Goal: Task Accomplishment & Management: Manage account settings

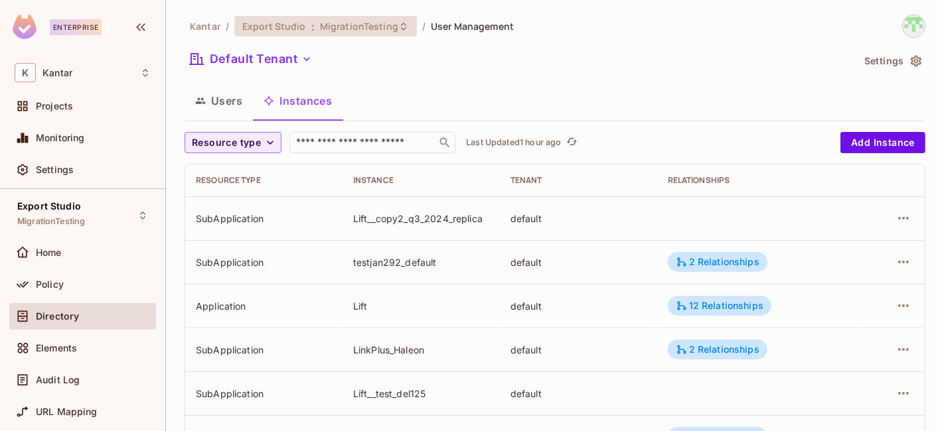
click at [317, 19] on div "Export Studio : MigrationTesting" at bounding box center [325, 26] width 183 height 21
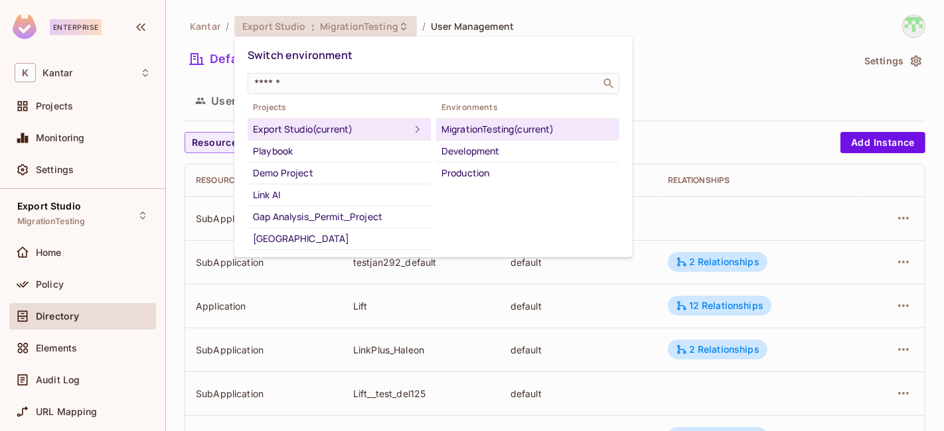
click at [728, 56] on div at bounding box center [472, 215] width 944 height 431
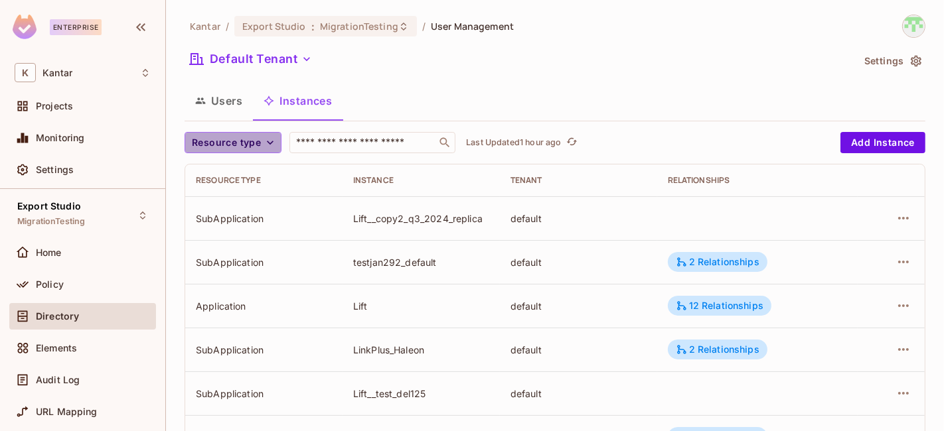
click at [253, 137] on span "Resource type" at bounding box center [226, 143] width 69 height 17
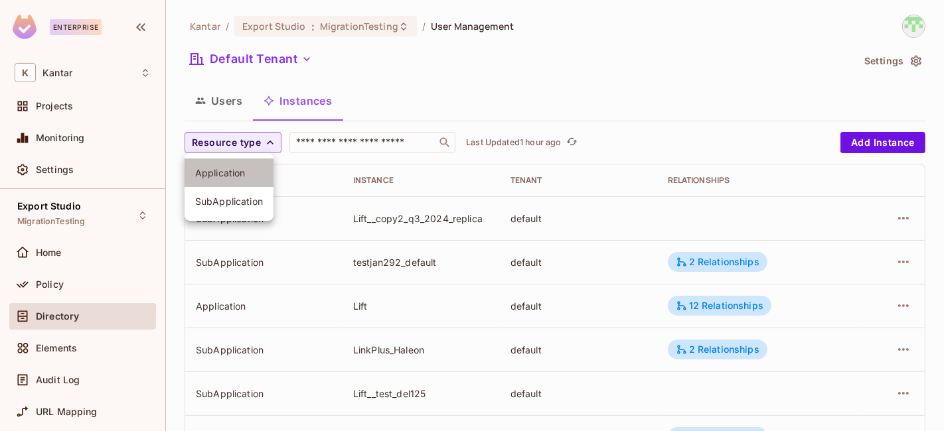
click at [243, 174] on span "Application" at bounding box center [229, 173] width 68 height 13
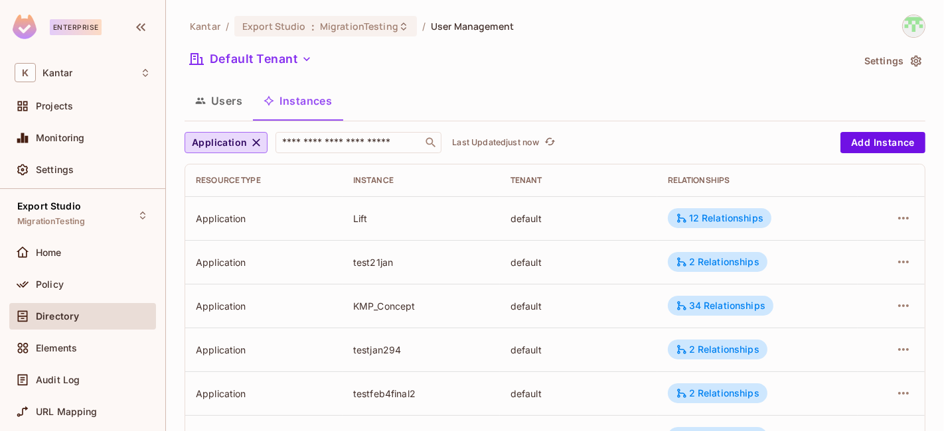
scroll to position [495, 0]
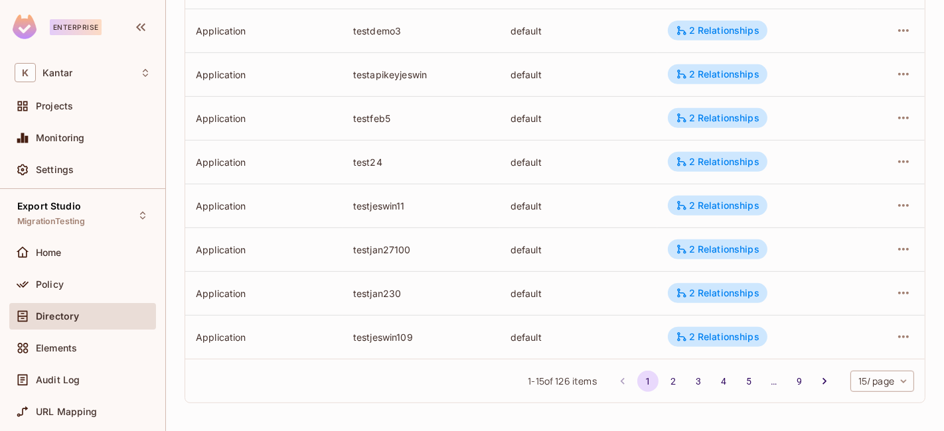
click at [880, 388] on body "Enterprise K Kantar Projects Monitoring Settings Export Studio MigrationTesting…" at bounding box center [472, 215] width 944 height 431
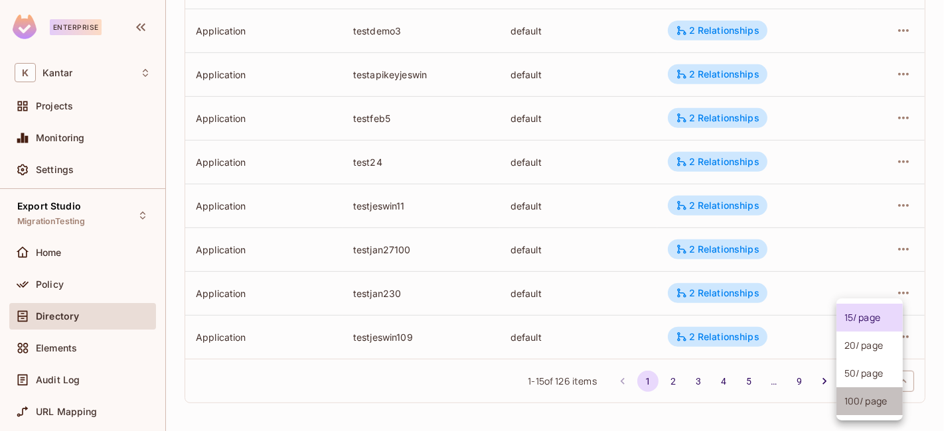
click at [876, 400] on li "100 / page" at bounding box center [869, 402] width 66 height 28
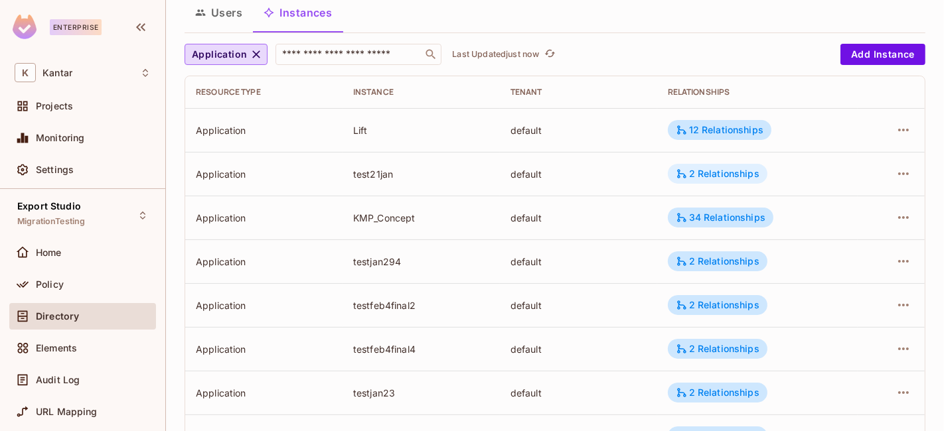
scroll to position [0, 0]
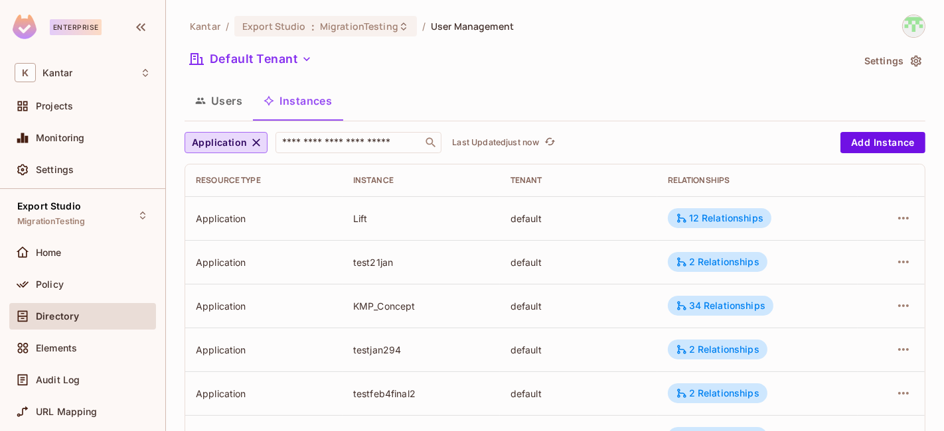
click at [644, 90] on div "Users Instances" at bounding box center [555, 100] width 741 height 33
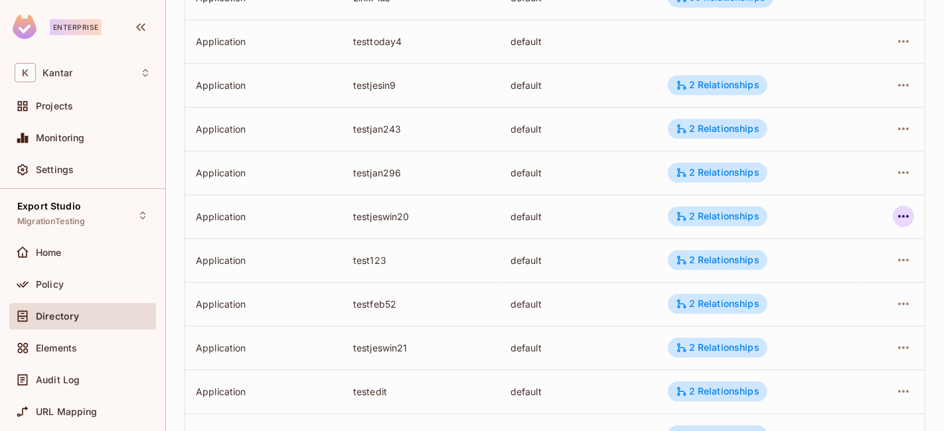
click at [895, 214] on icon "button" at bounding box center [903, 216] width 16 height 16
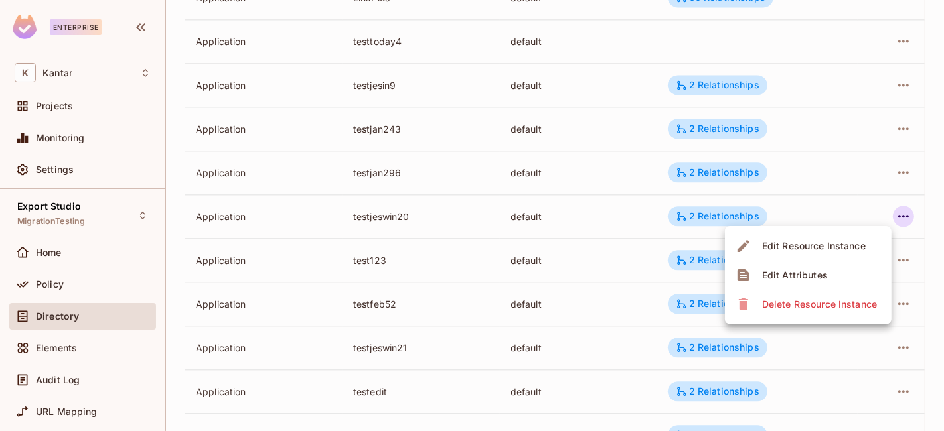
click at [850, 269] on li "Edit Attributes" at bounding box center [808, 275] width 167 height 29
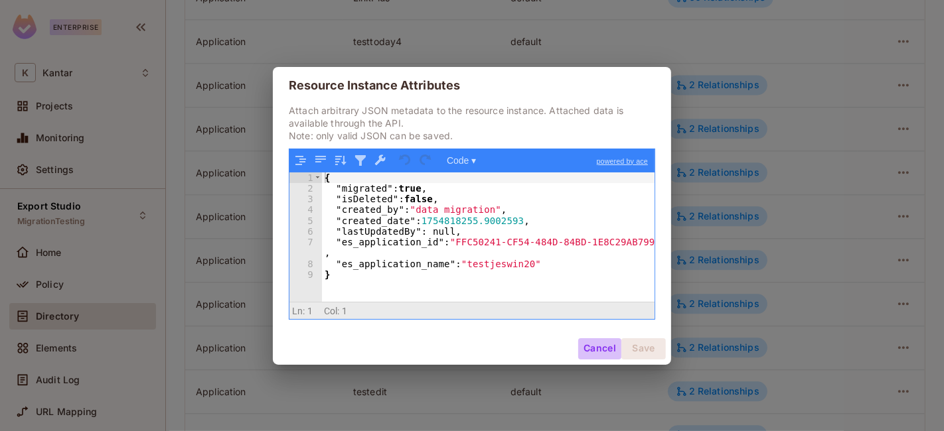
click at [591, 343] on button "Cancel" at bounding box center [599, 349] width 43 height 21
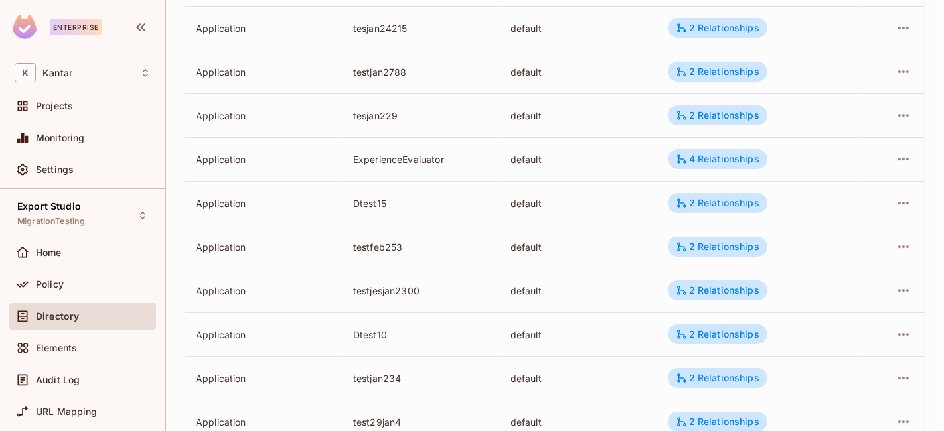
scroll to position [4218, 0]
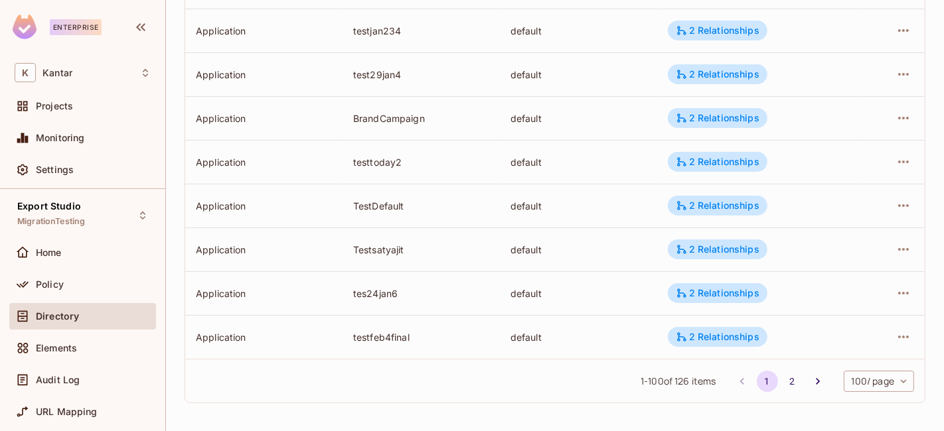
click at [785, 382] on button "2" at bounding box center [792, 381] width 21 height 21
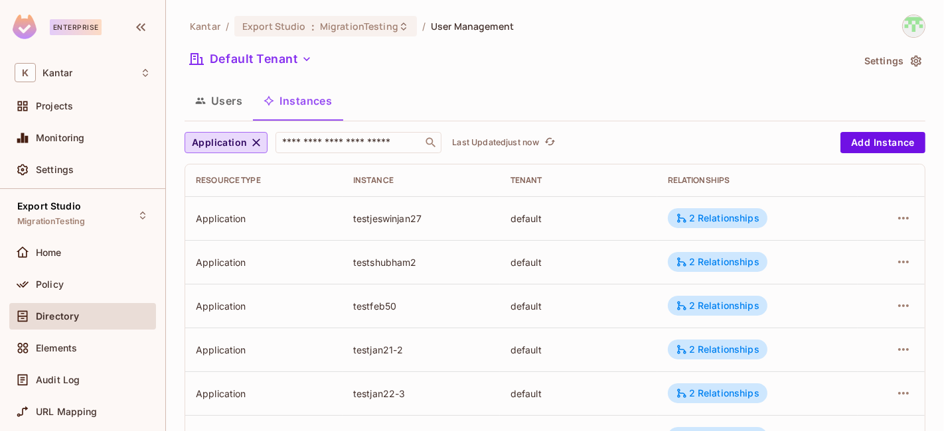
scroll to position [791, 0]
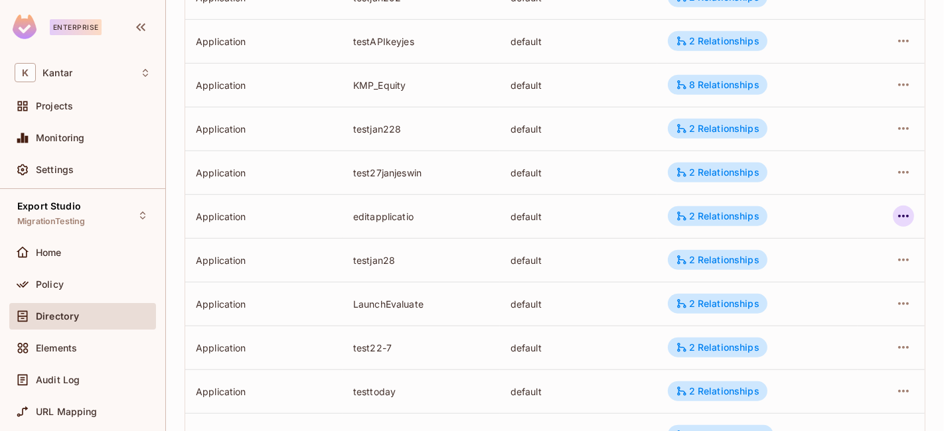
click at [899, 212] on icon "button" at bounding box center [903, 216] width 16 height 16
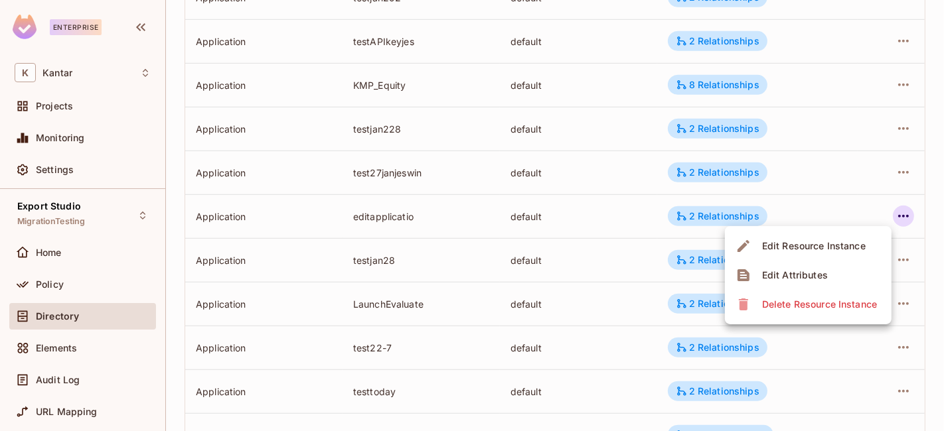
click at [843, 266] on li "Edit Attributes" at bounding box center [808, 275] width 167 height 29
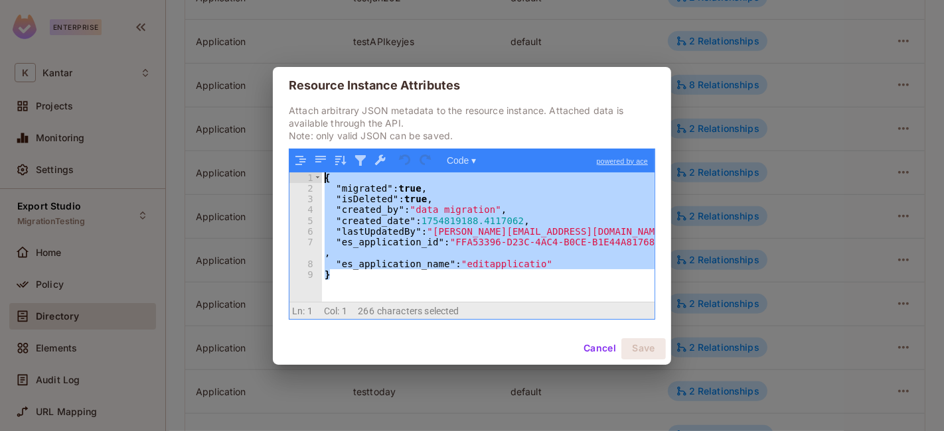
drag, startPoint x: 322, startPoint y: 240, endPoint x: 432, endPoint y: 228, distance: 110.8
click at [305, 157] on div "Code ▾ powered by ace 1 2 3 4 5 6 7 8 9 { "migrated" : true , "isDeleted" : tru…" at bounding box center [472, 234] width 366 height 171
click at [599, 357] on button "Cancel" at bounding box center [599, 349] width 43 height 21
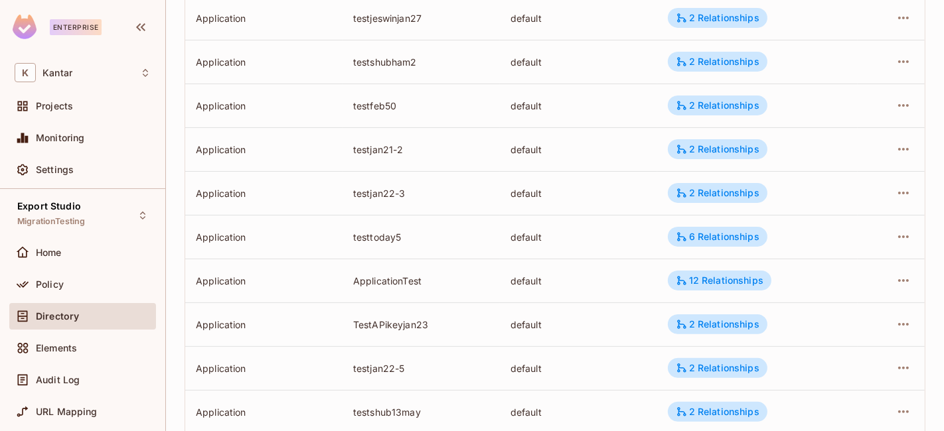
scroll to position [0, 0]
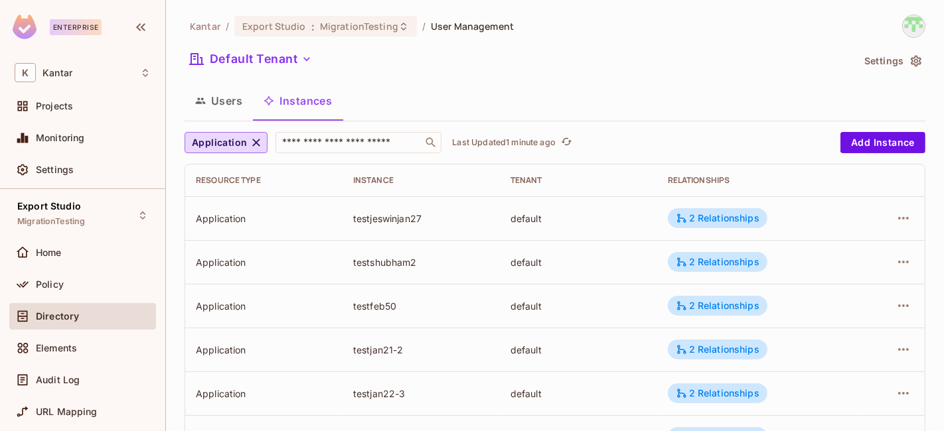
click at [255, 137] on icon "button" at bounding box center [256, 142] width 13 height 13
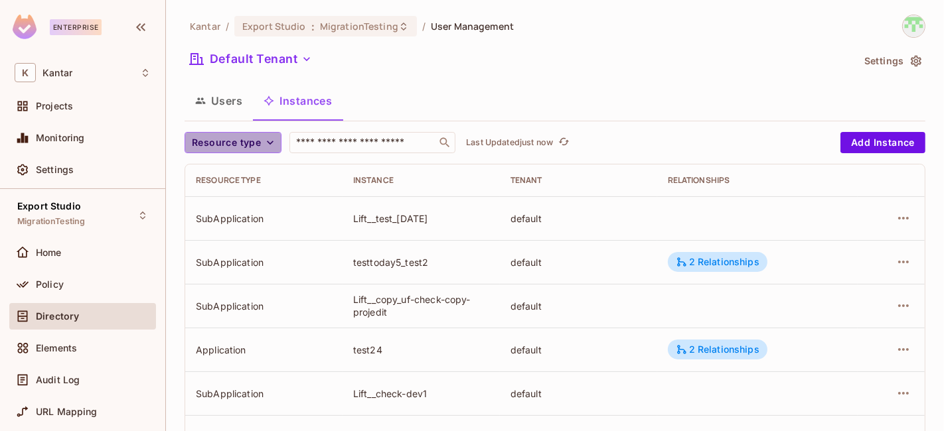
click at [245, 135] on span "Resource type" at bounding box center [226, 143] width 69 height 17
drag, startPoint x: 239, startPoint y: 194, endPoint x: 248, endPoint y: 194, distance: 8.6
click at [240, 194] on li "SubApplication" at bounding box center [229, 201] width 89 height 29
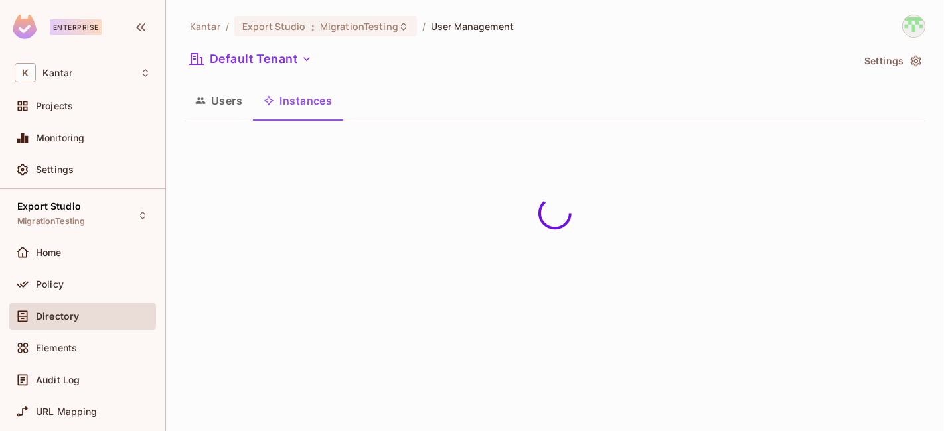
click at [591, 76] on div "Kantar / Export Studio : MigrationTesting / User Management Default Tenant Sett…" at bounding box center [555, 73] width 741 height 117
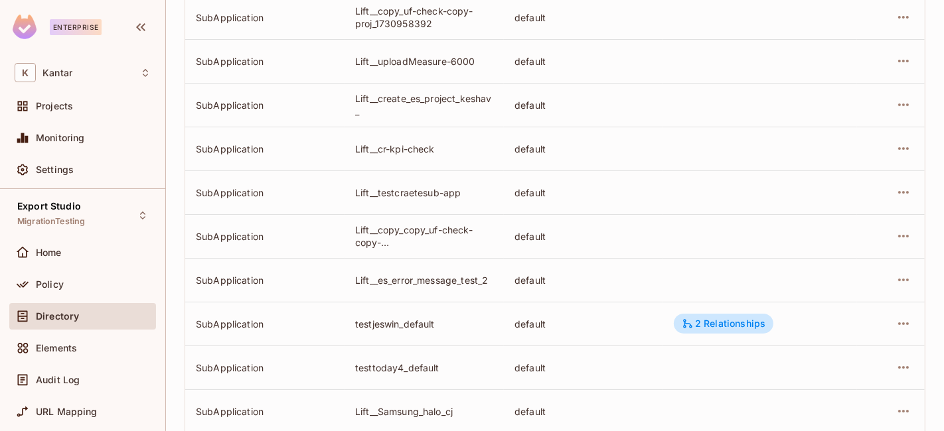
scroll to position [4218, 0]
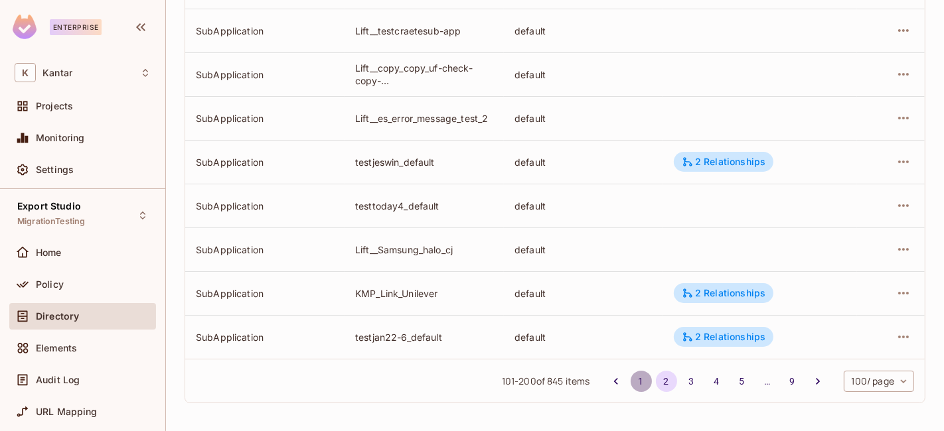
click at [631, 380] on button "1" at bounding box center [641, 381] width 21 height 21
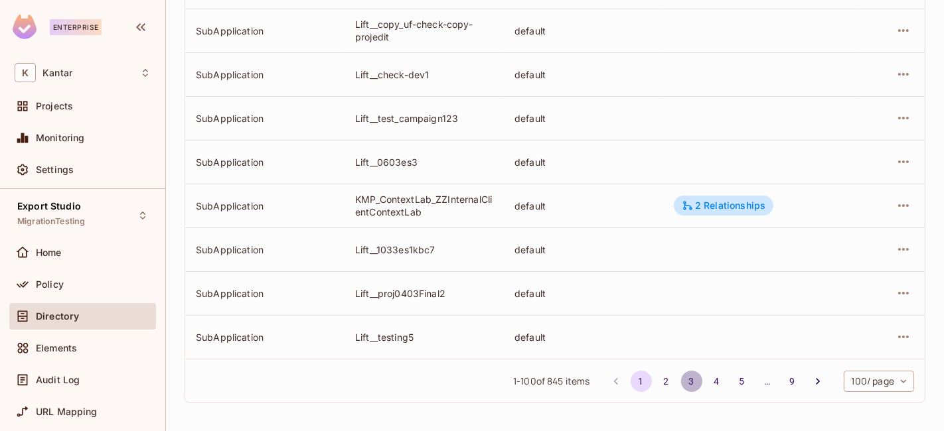
click at [684, 381] on button "3" at bounding box center [691, 381] width 21 height 21
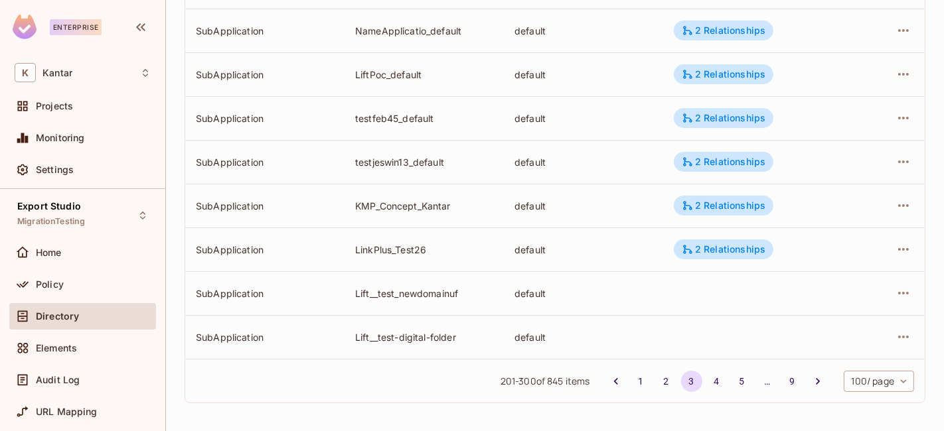
click at [714, 382] on button "4" at bounding box center [716, 381] width 21 height 21
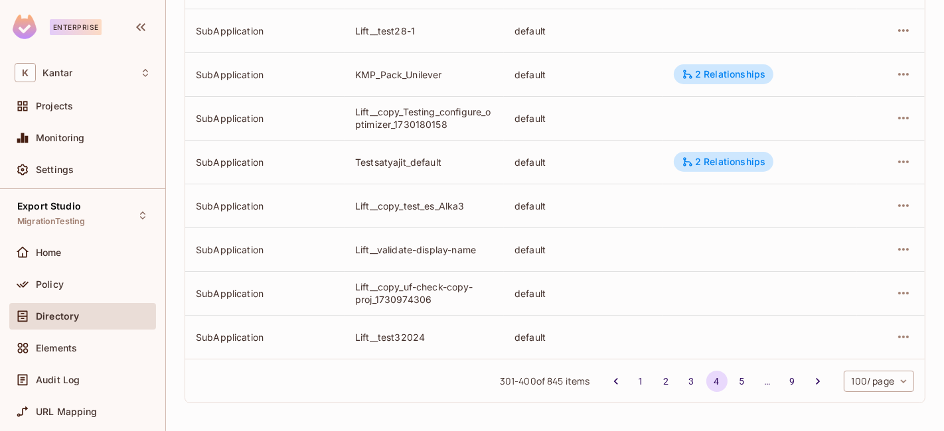
click at [862, 384] on body "Enterprise K Kantar Projects Monitoring Settings Export Studio MigrationTesting…" at bounding box center [472, 215] width 944 height 431
click at [779, 414] on div at bounding box center [472, 215] width 944 height 431
click at [735, 382] on button "5" at bounding box center [741, 381] width 21 height 21
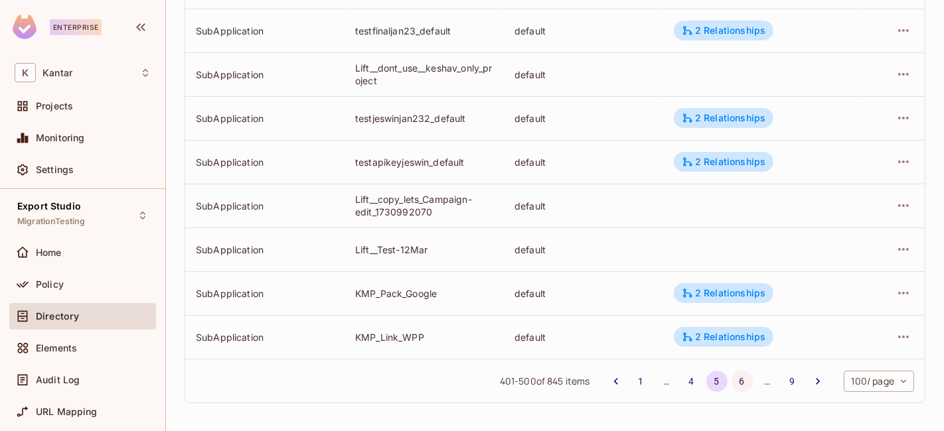
click at [731, 374] on button "6" at bounding box center [741, 381] width 21 height 21
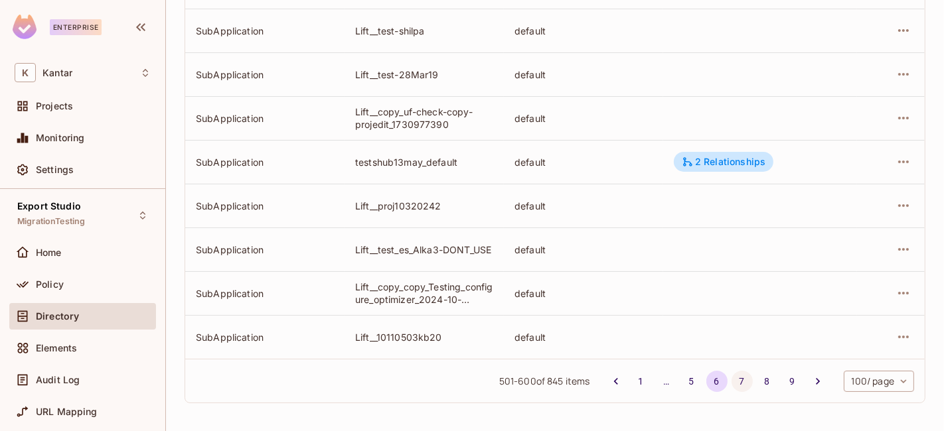
click at [731, 376] on button "7" at bounding box center [741, 381] width 21 height 21
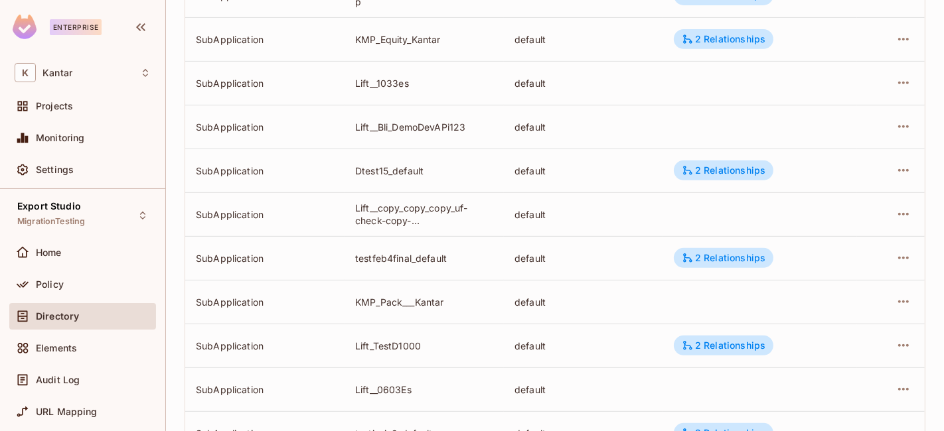
scroll to position [4163, 0]
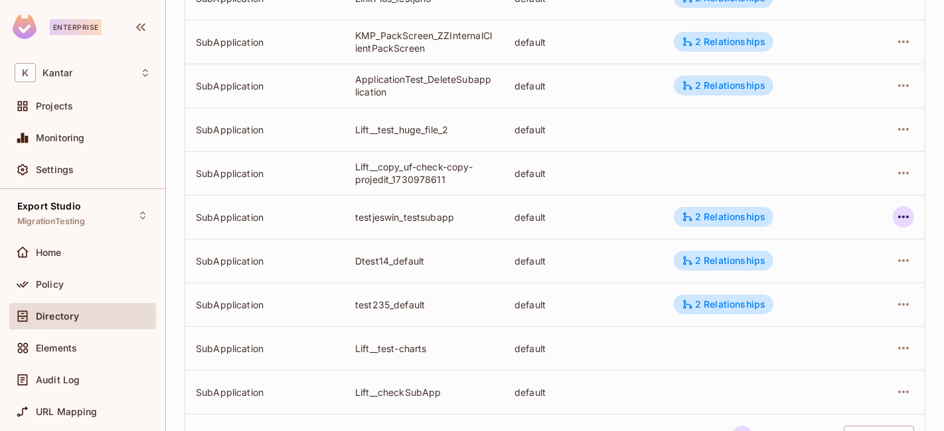
click at [895, 218] on icon "button" at bounding box center [903, 217] width 16 height 16
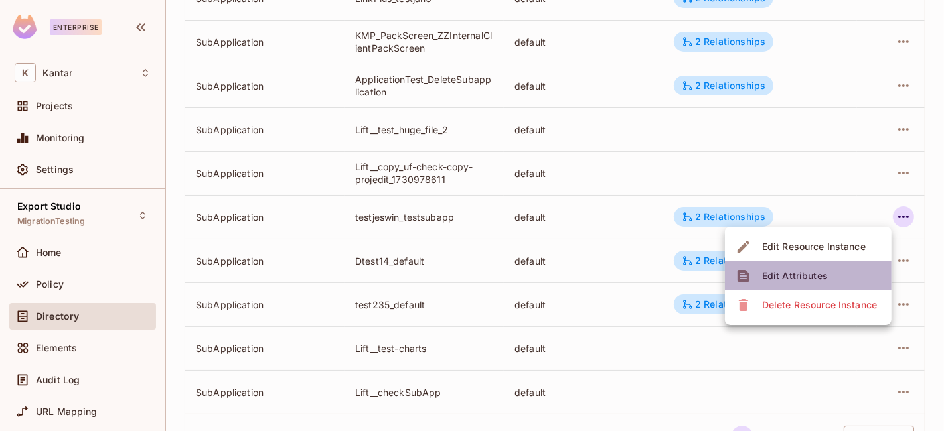
click at [840, 273] on li "Edit Attributes" at bounding box center [808, 276] width 167 height 29
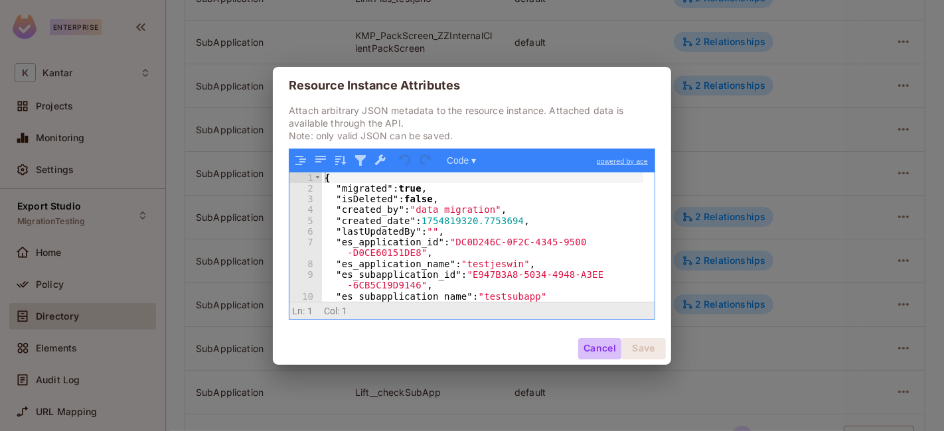
click at [584, 340] on button "Cancel" at bounding box center [599, 349] width 43 height 21
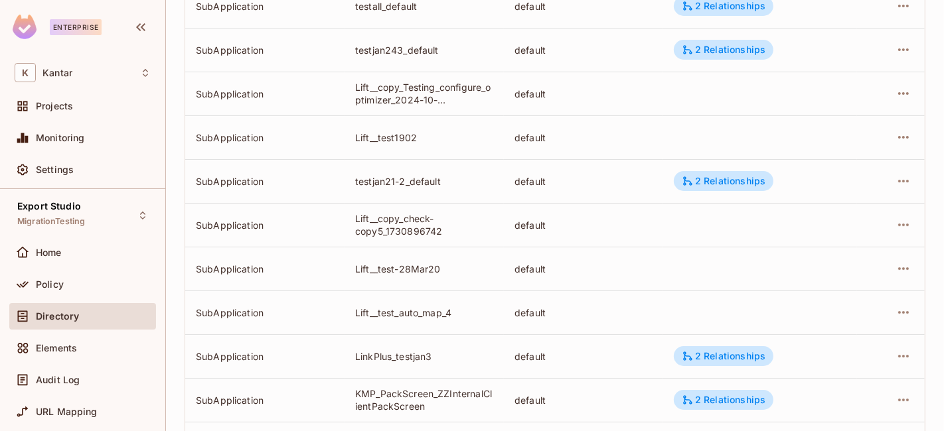
scroll to position [4218, 0]
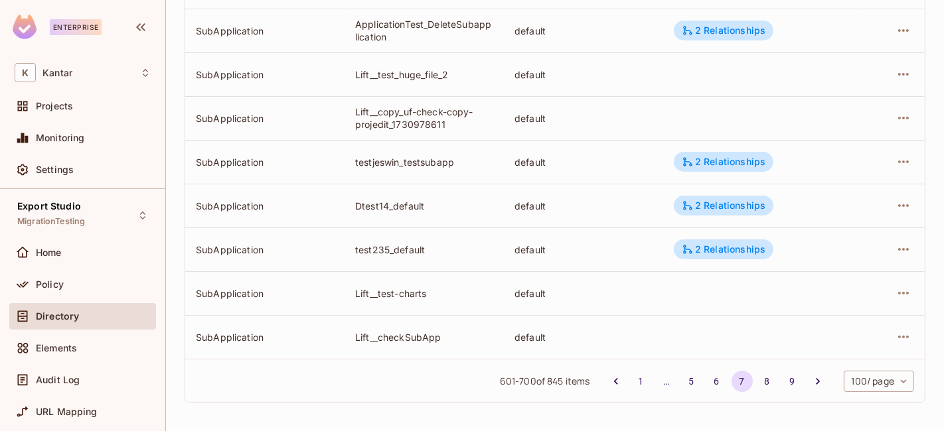
drag, startPoint x: 840, startPoint y: 196, endPoint x: 847, endPoint y: 192, distance: 7.7
drag, startPoint x: 421, startPoint y: 289, endPoint x: 406, endPoint y: 287, distance: 14.7
drag, startPoint x: 406, startPoint y: 287, endPoint x: 751, endPoint y: 378, distance: 356.3
drag, startPoint x: 751, startPoint y: 378, endPoint x: 753, endPoint y: 386, distance: 7.6
click at [757, 386] on button "8" at bounding box center [767, 381] width 21 height 21
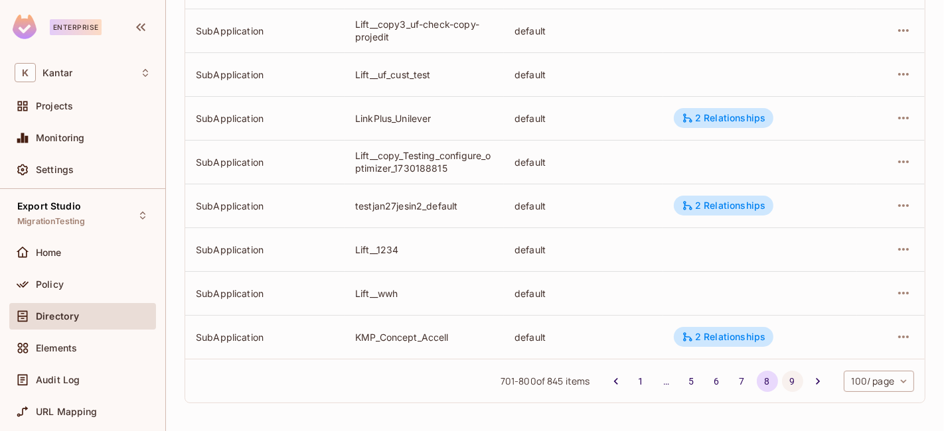
click at [782, 383] on button "9" at bounding box center [792, 381] width 21 height 21
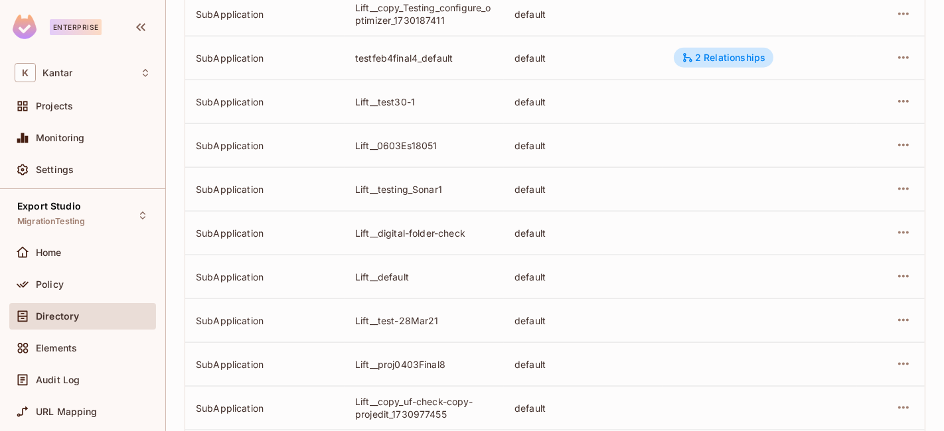
scroll to position [1809, 0]
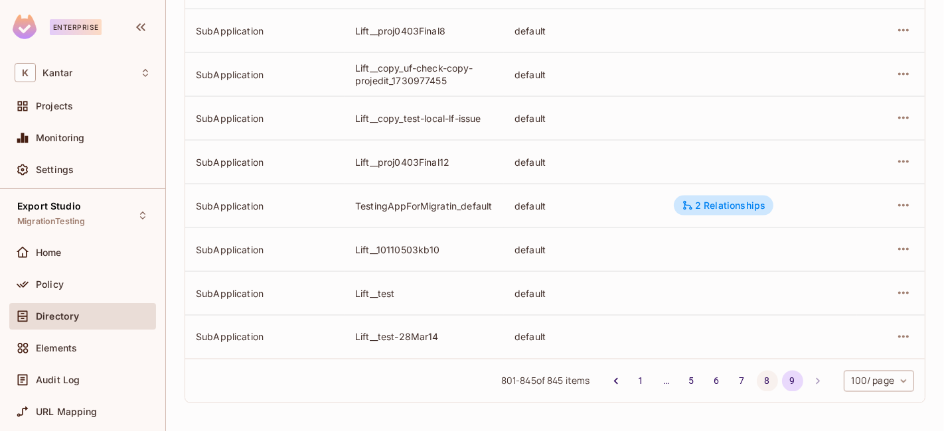
click at [757, 372] on button "8" at bounding box center [767, 381] width 21 height 21
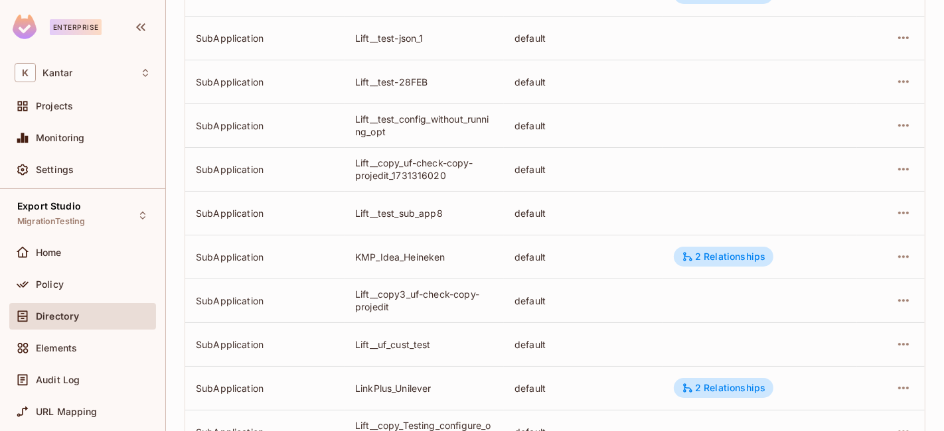
scroll to position [4218, 0]
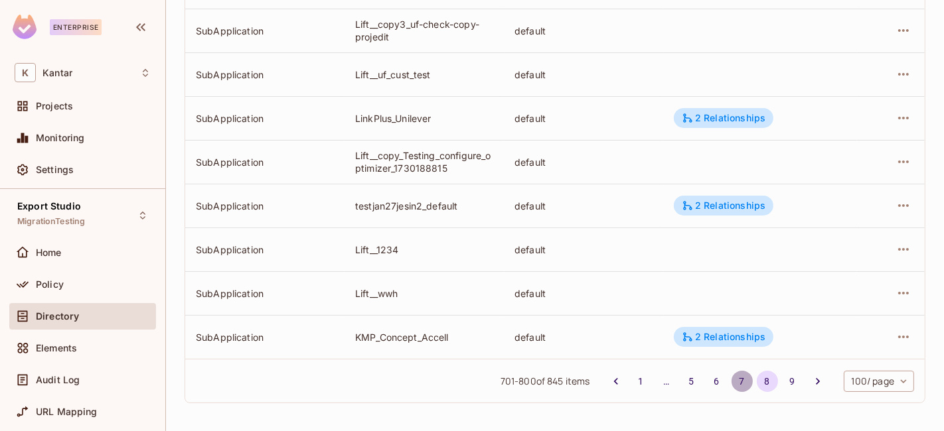
click at [731, 376] on button "7" at bounding box center [741, 381] width 21 height 21
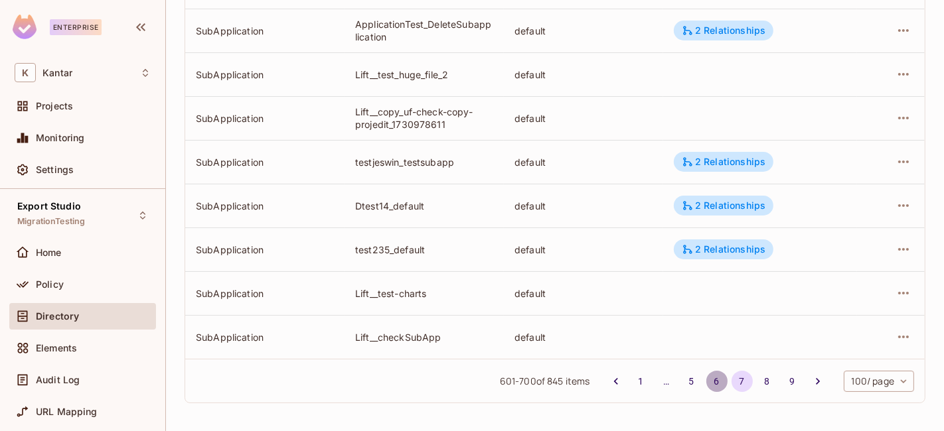
click at [706, 380] on button "6" at bounding box center [716, 381] width 21 height 21
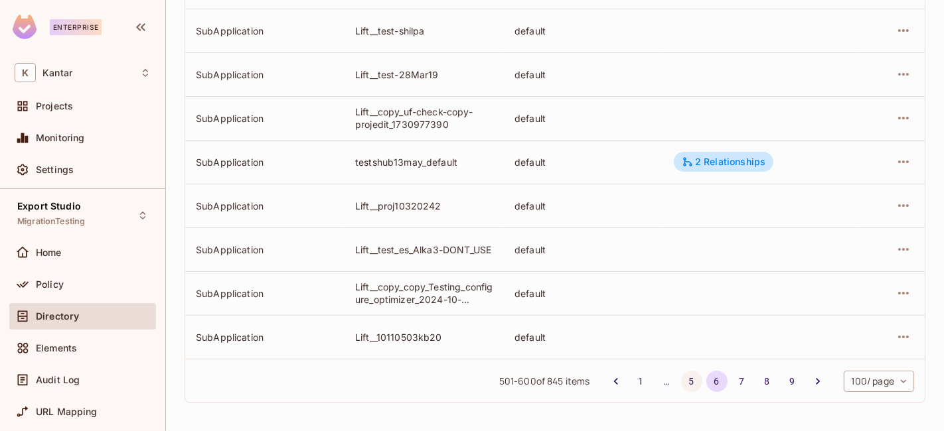
click at [681, 382] on button "5" at bounding box center [691, 381] width 21 height 21
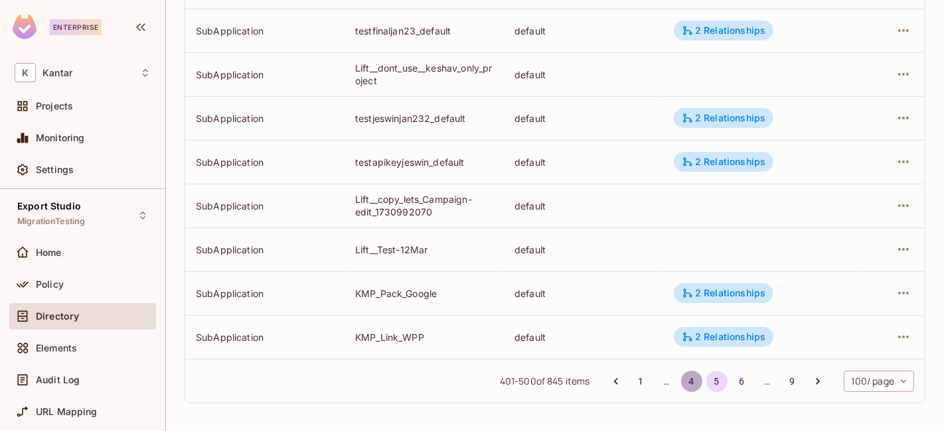
click at [681, 382] on button "4" at bounding box center [691, 381] width 21 height 21
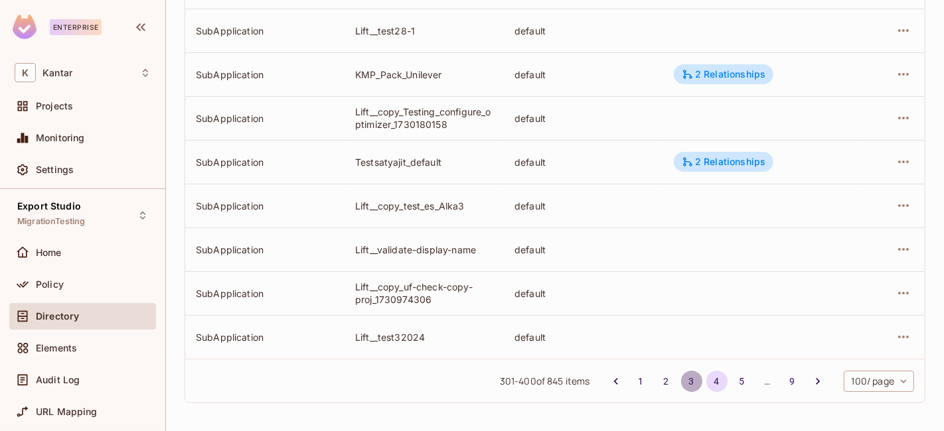
click at [681, 382] on button "3" at bounding box center [691, 381] width 21 height 21
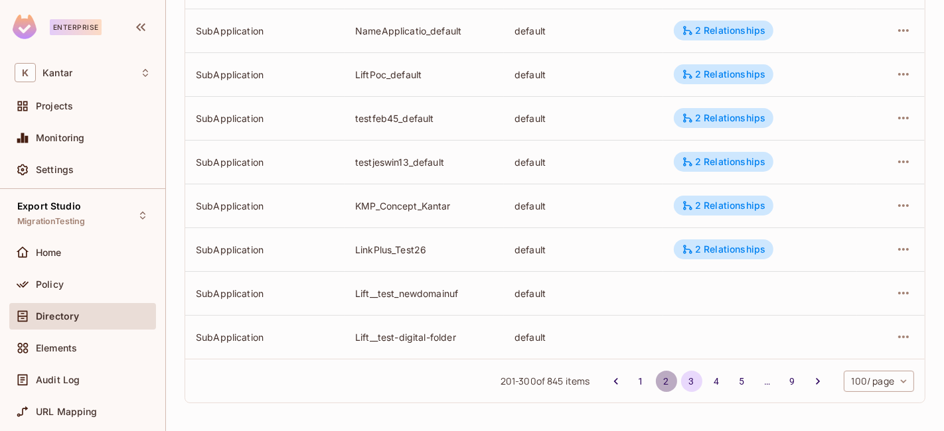
click at [660, 383] on button "2" at bounding box center [666, 381] width 21 height 21
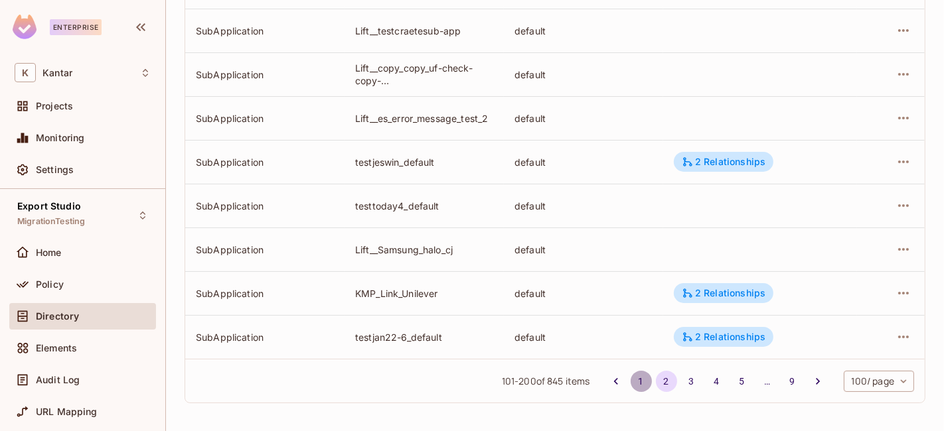
click at [631, 383] on button "1" at bounding box center [641, 381] width 21 height 21
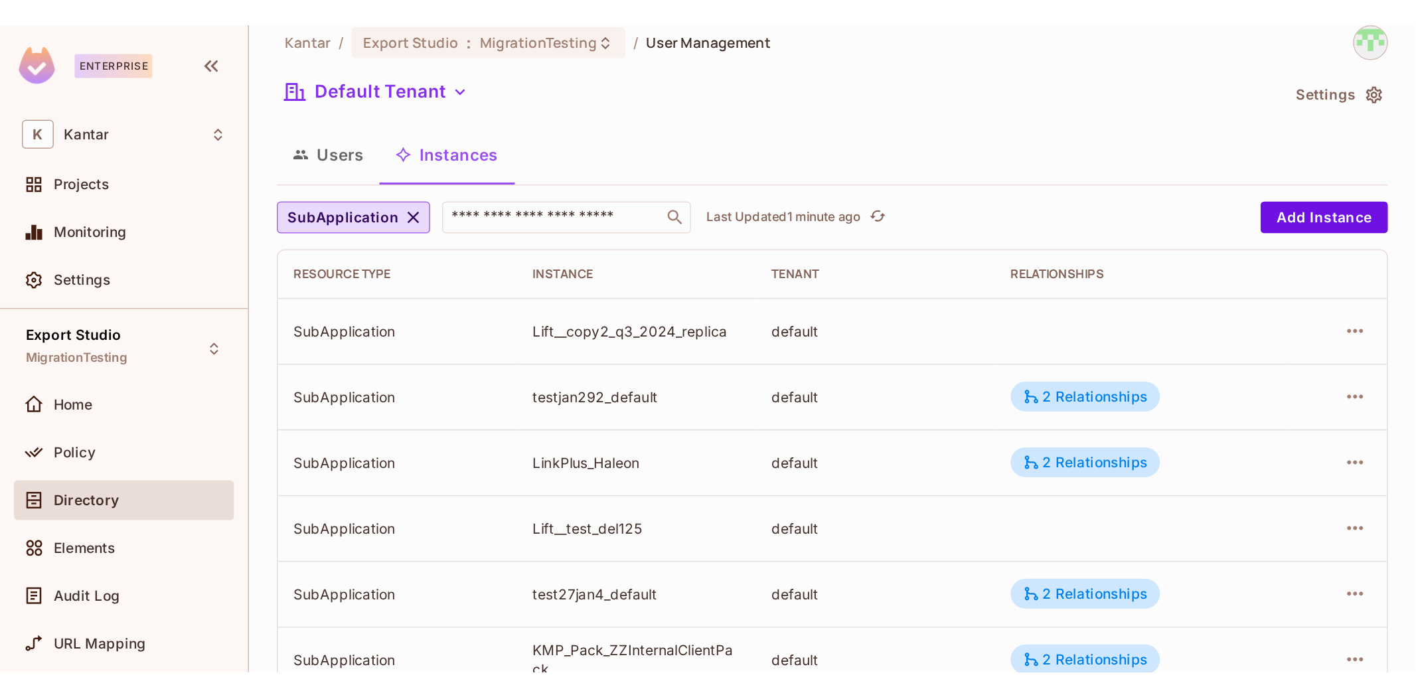
scroll to position [0, 0]
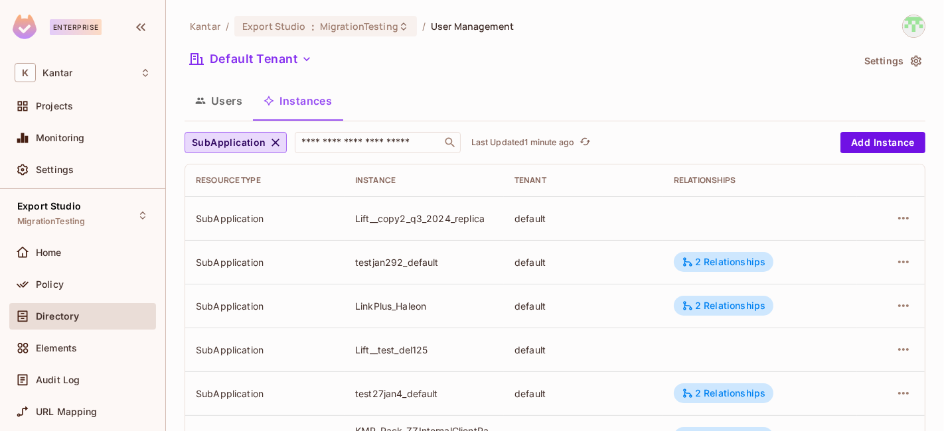
click at [672, 64] on div "Default Tenant" at bounding box center [519, 60] width 668 height 25
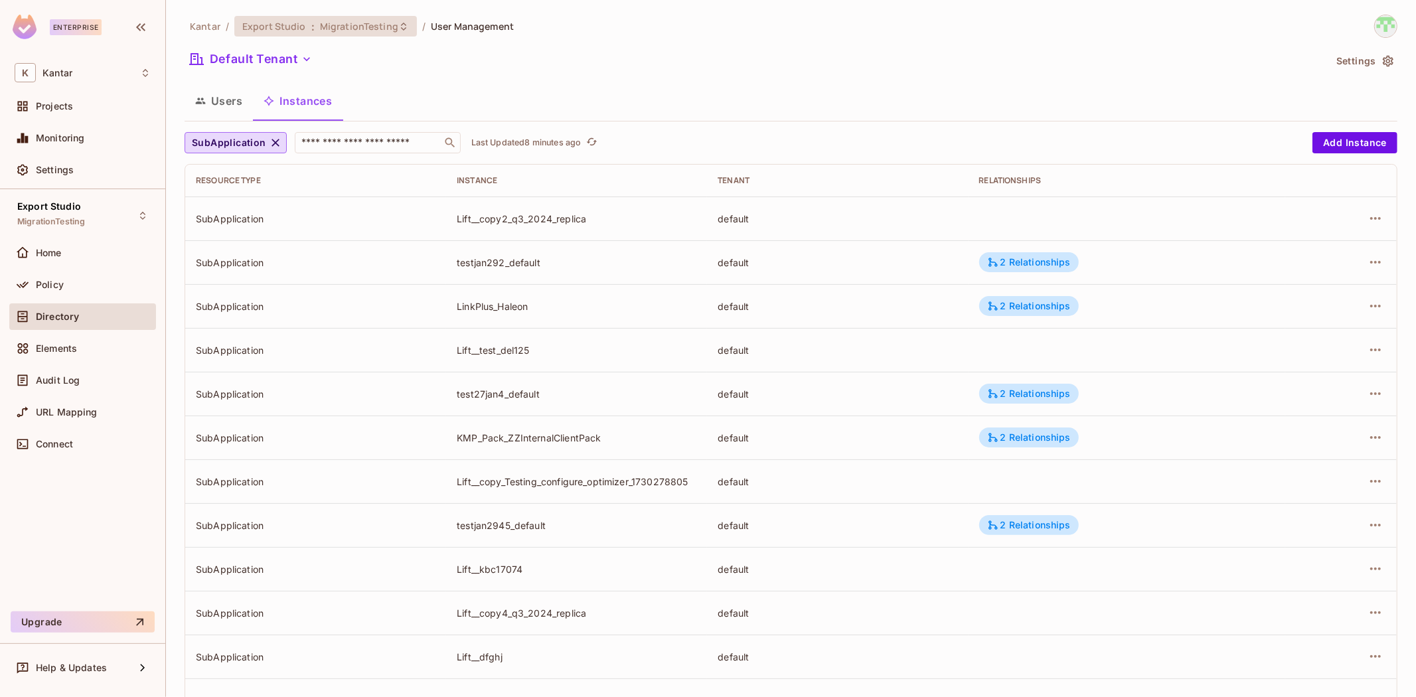
click at [350, 31] on span "MigrationTesting" at bounding box center [359, 26] width 78 height 13
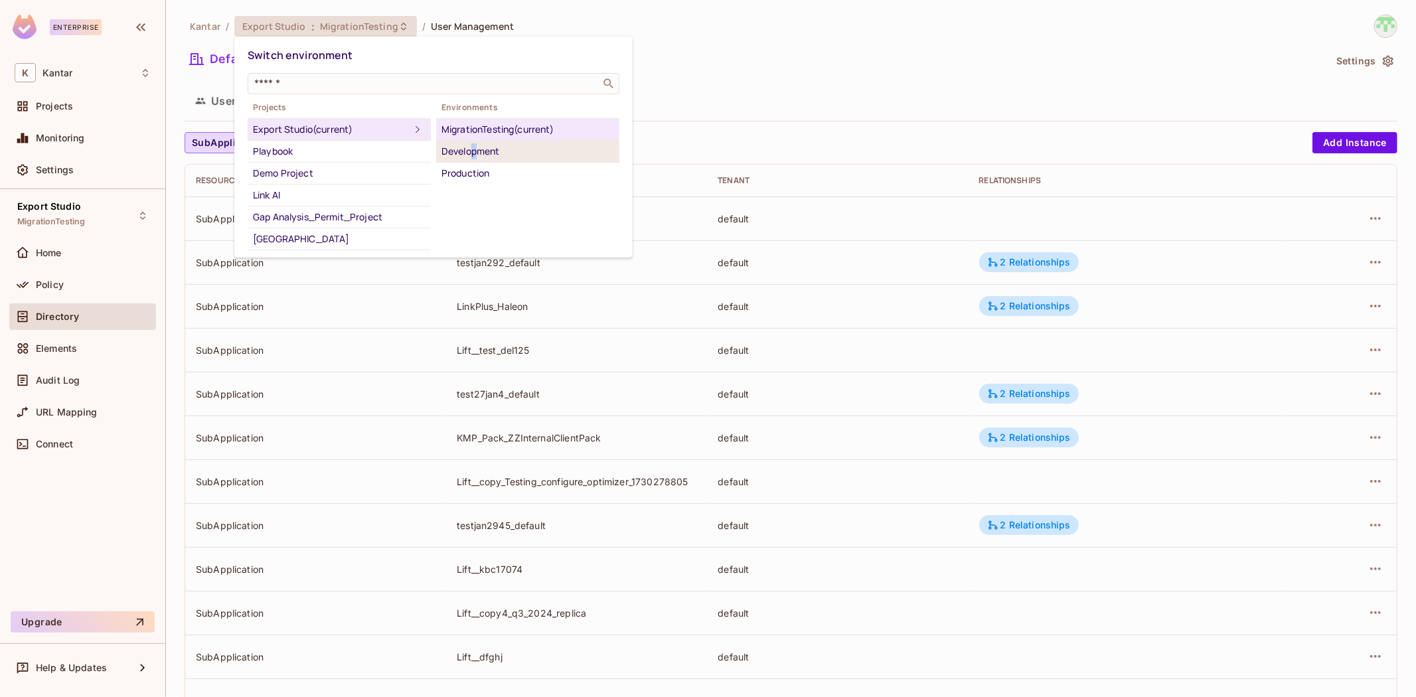
click at [476, 150] on div "Development" at bounding box center [527, 151] width 173 height 16
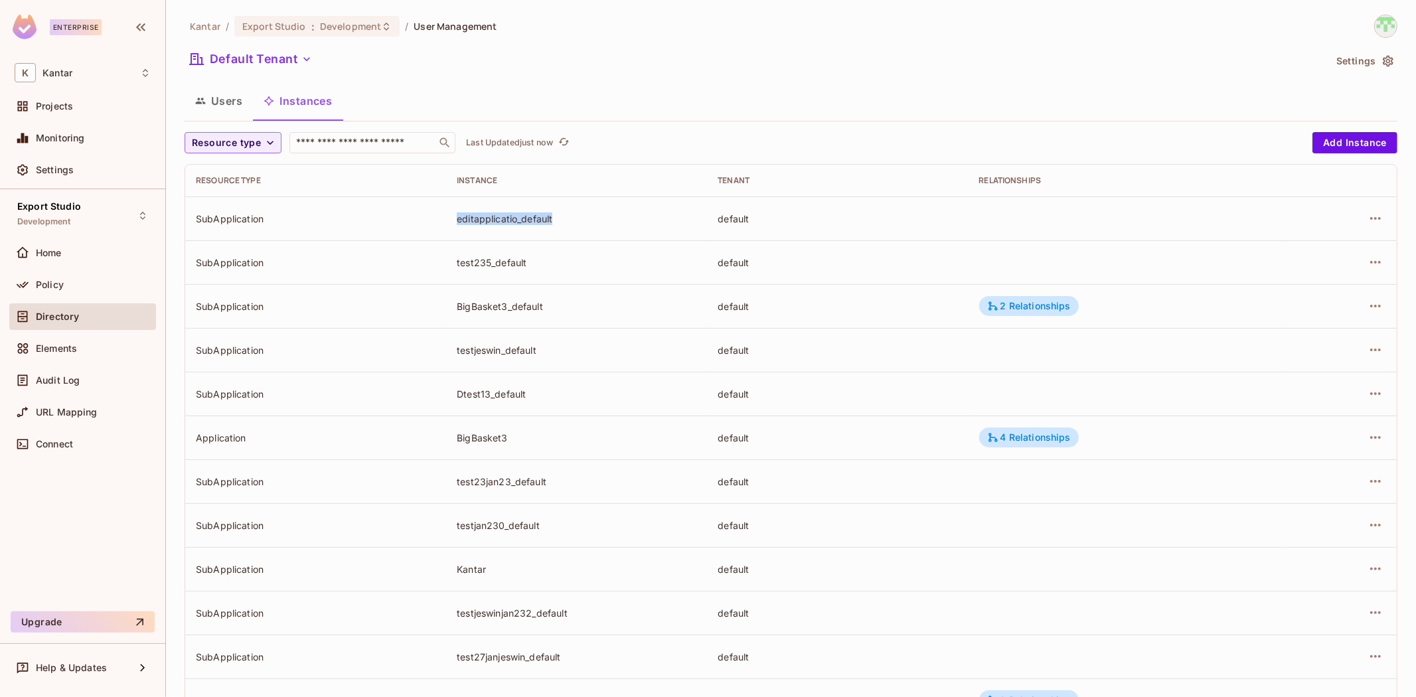
drag, startPoint x: 453, startPoint y: 220, endPoint x: 565, endPoint y: 220, distance: 112.2
click at [565, 220] on td "editapplicatio_default" at bounding box center [576, 218] width 261 height 44
copy div "editapplicatio_default"
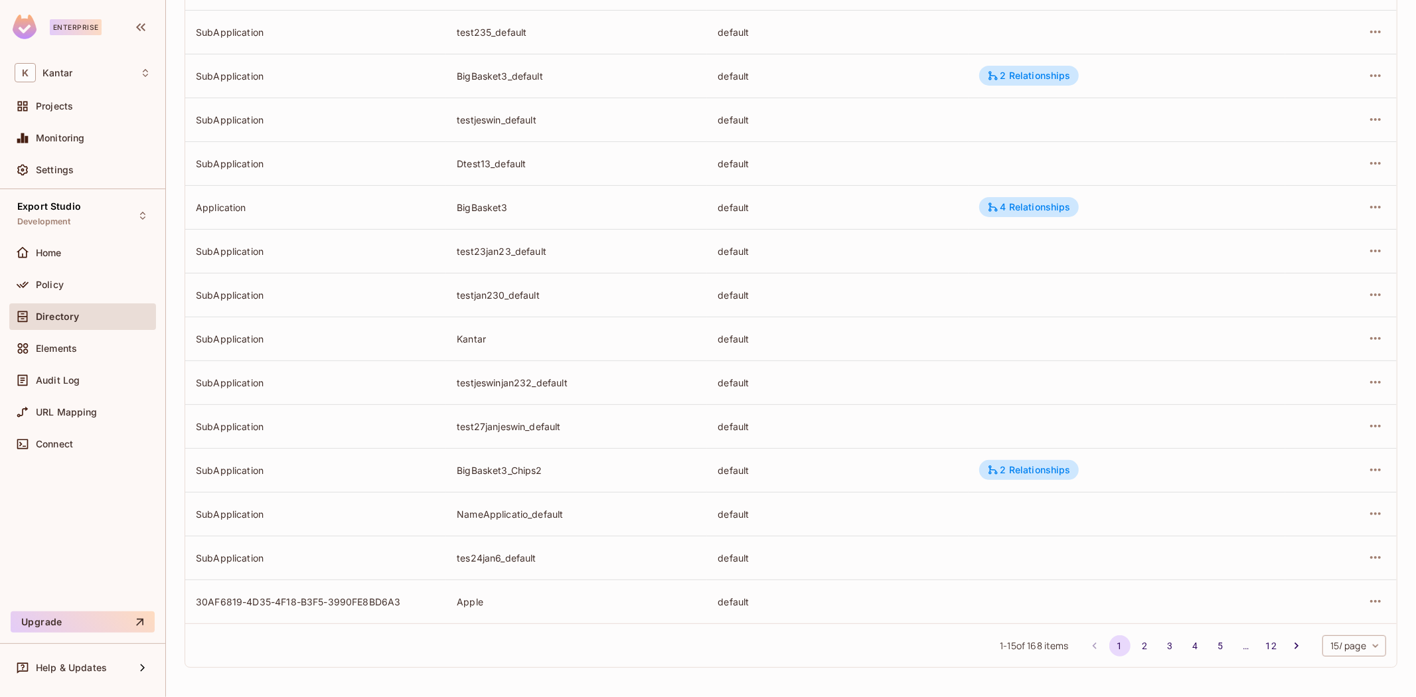
click at [941, 431] on td "default" at bounding box center [837, 558] width 261 height 44
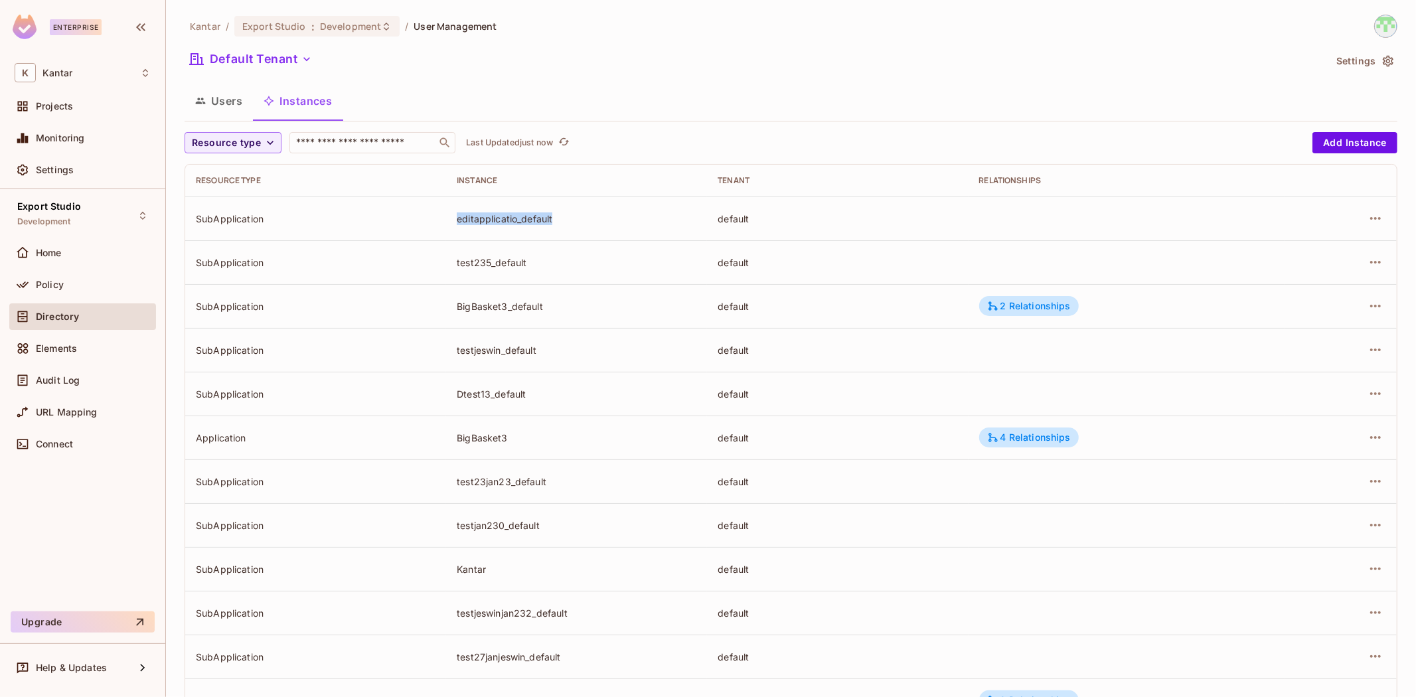
drag, startPoint x: 446, startPoint y: 222, endPoint x: 587, endPoint y: 230, distance: 141.6
click at [587, 230] on td "editapplicatio_default" at bounding box center [576, 218] width 261 height 44
copy div "editapplicatio_default"
click at [1371, 214] on icon "button" at bounding box center [1375, 218] width 16 height 16
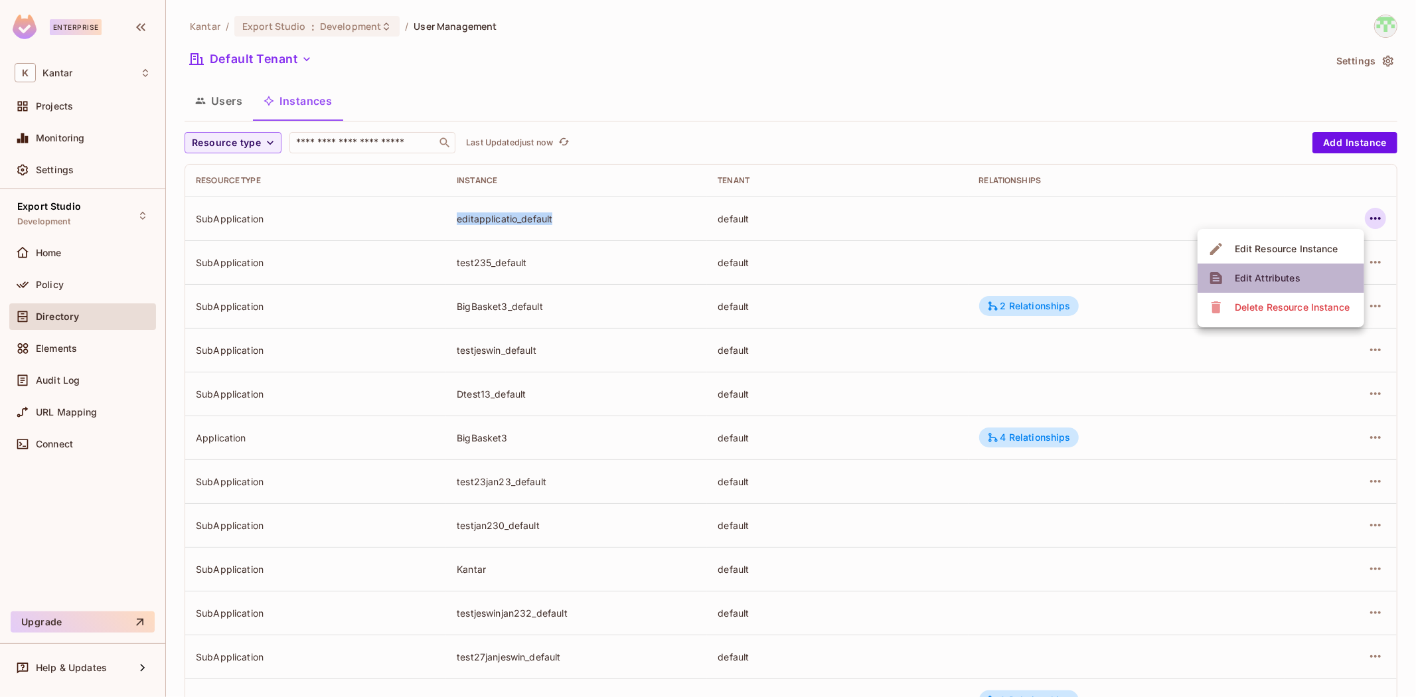
click at [1277, 276] on div "Edit Attributes" at bounding box center [1268, 277] width 66 height 13
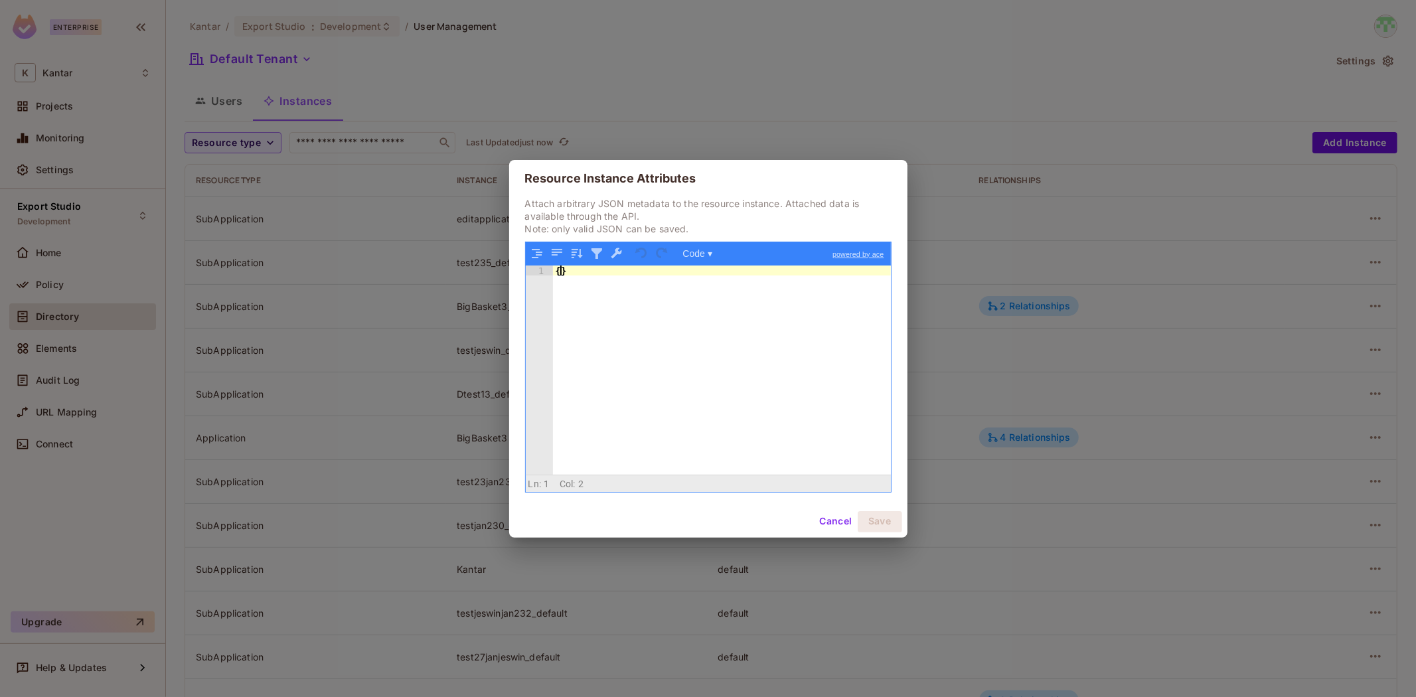
click at [560, 269] on div "{ }" at bounding box center [722, 381] width 338 height 230
click at [871, 520] on button "Save" at bounding box center [880, 521] width 44 height 21
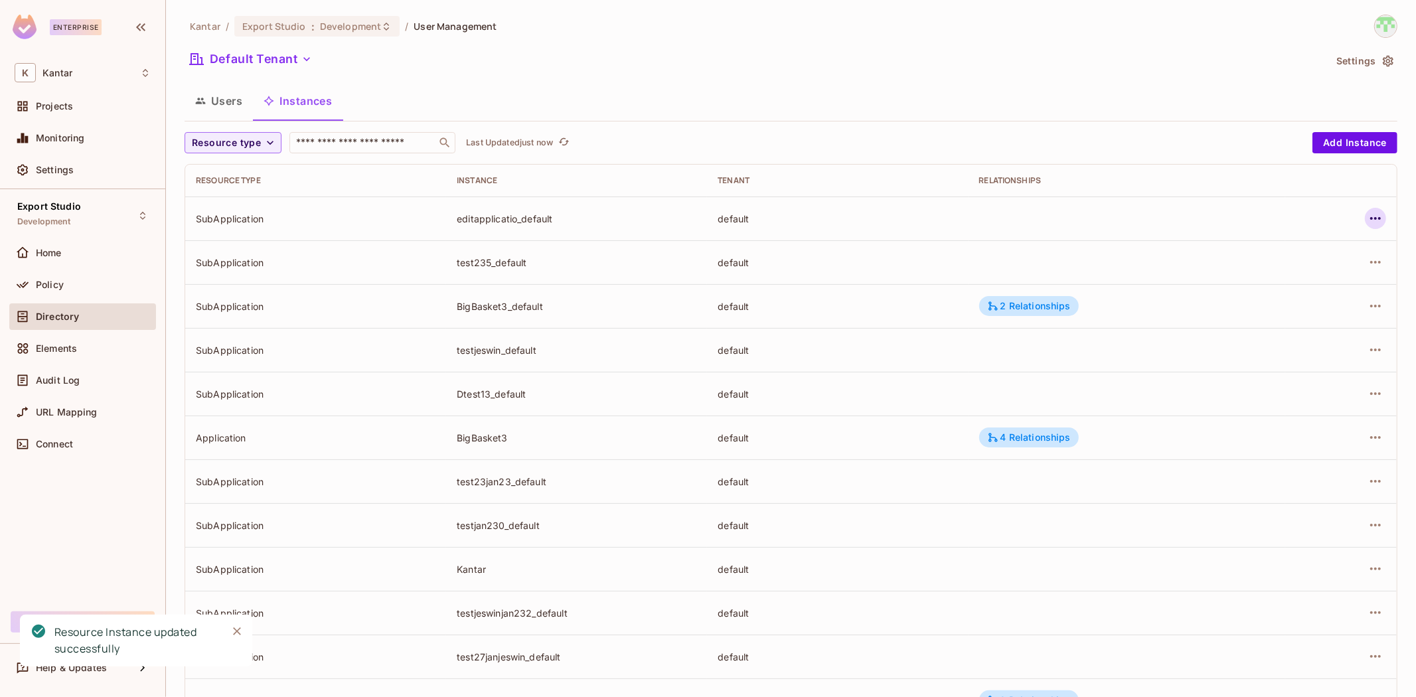
click at [1367, 212] on icon "button" at bounding box center [1375, 218] width 16 height 16
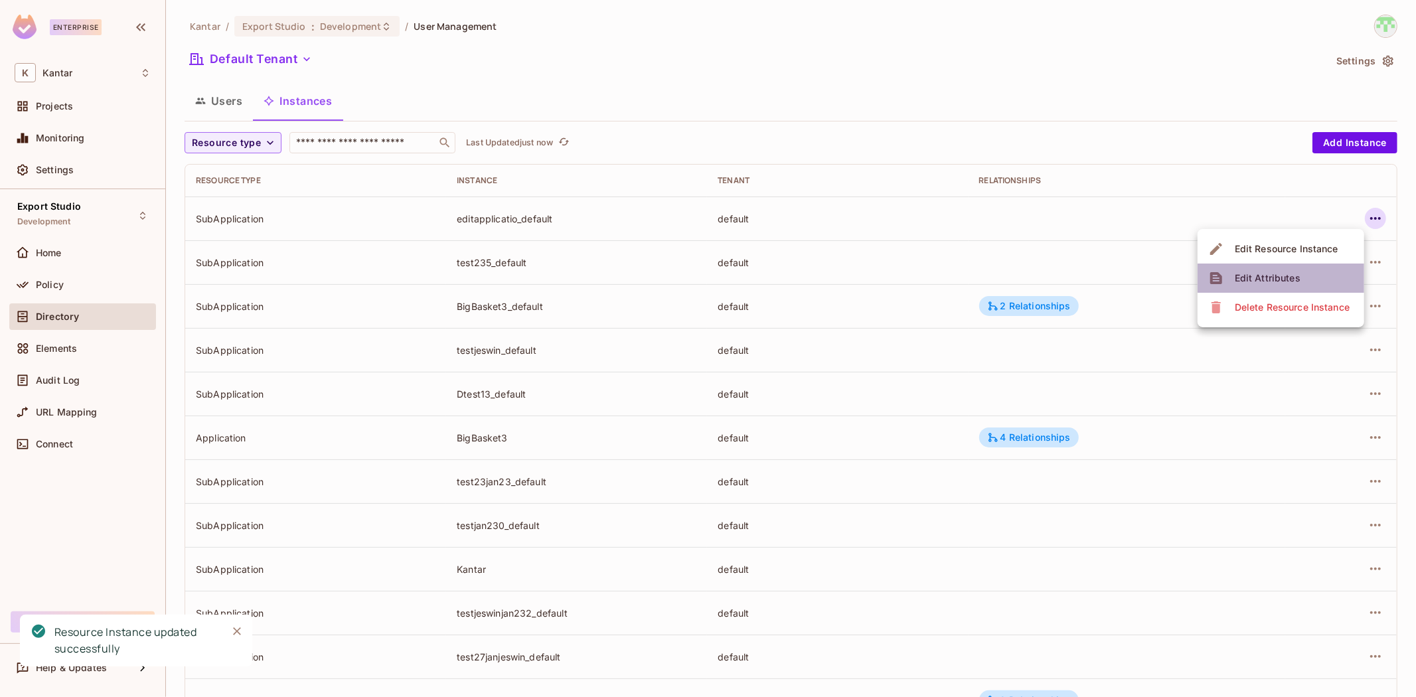
click at [1266, 273] on div "Edit Attributes" at bounding box center [1268, 277] width 66 height 13
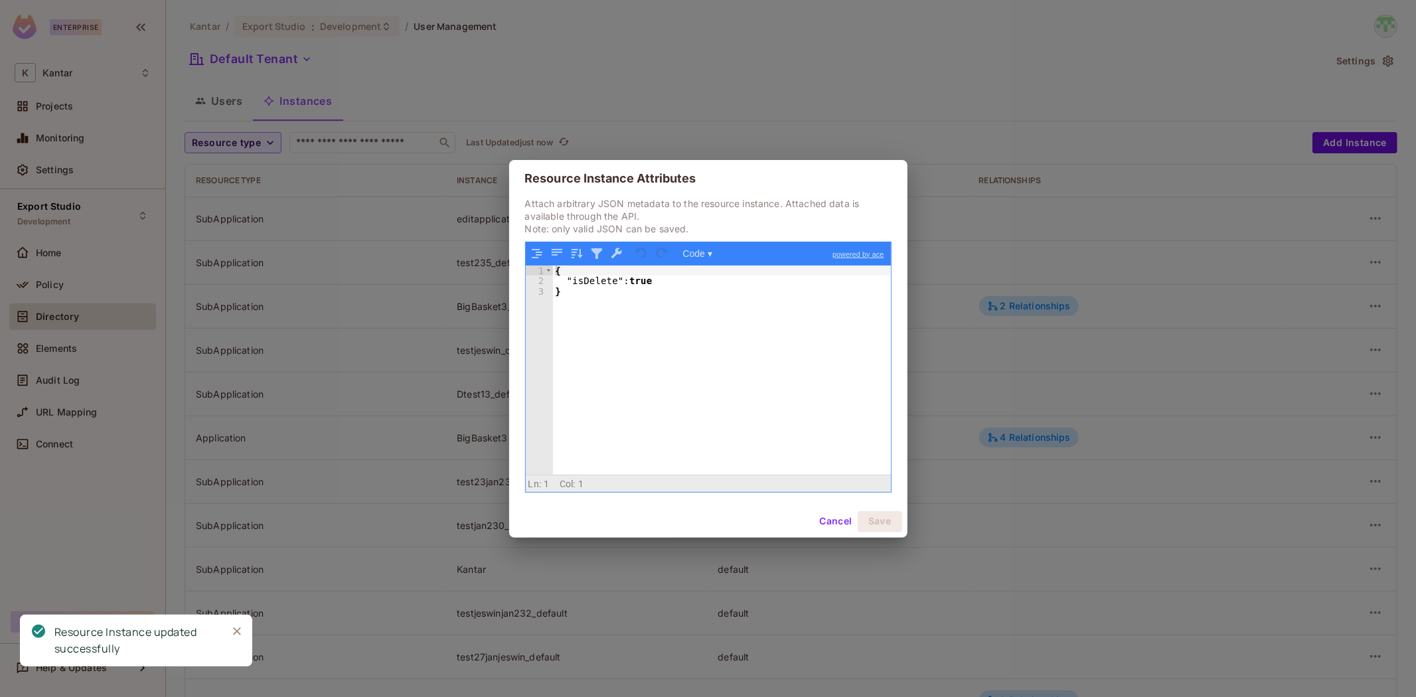
click at [587, 282] on div "{ "isDelete" : true }" at bounding box center [722, 381] width 338 height 230
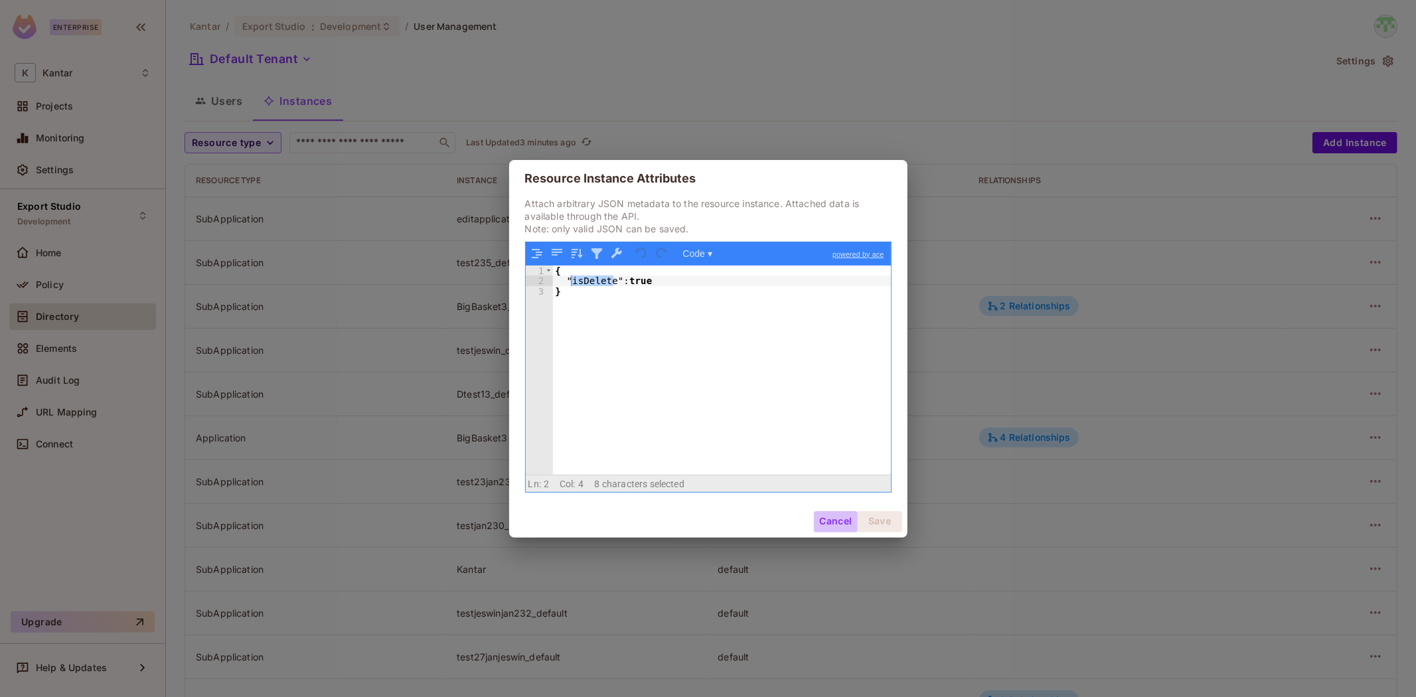
click at [824, 516] on button "Cancel" at bounding box center [835, 521] width 43 height 21
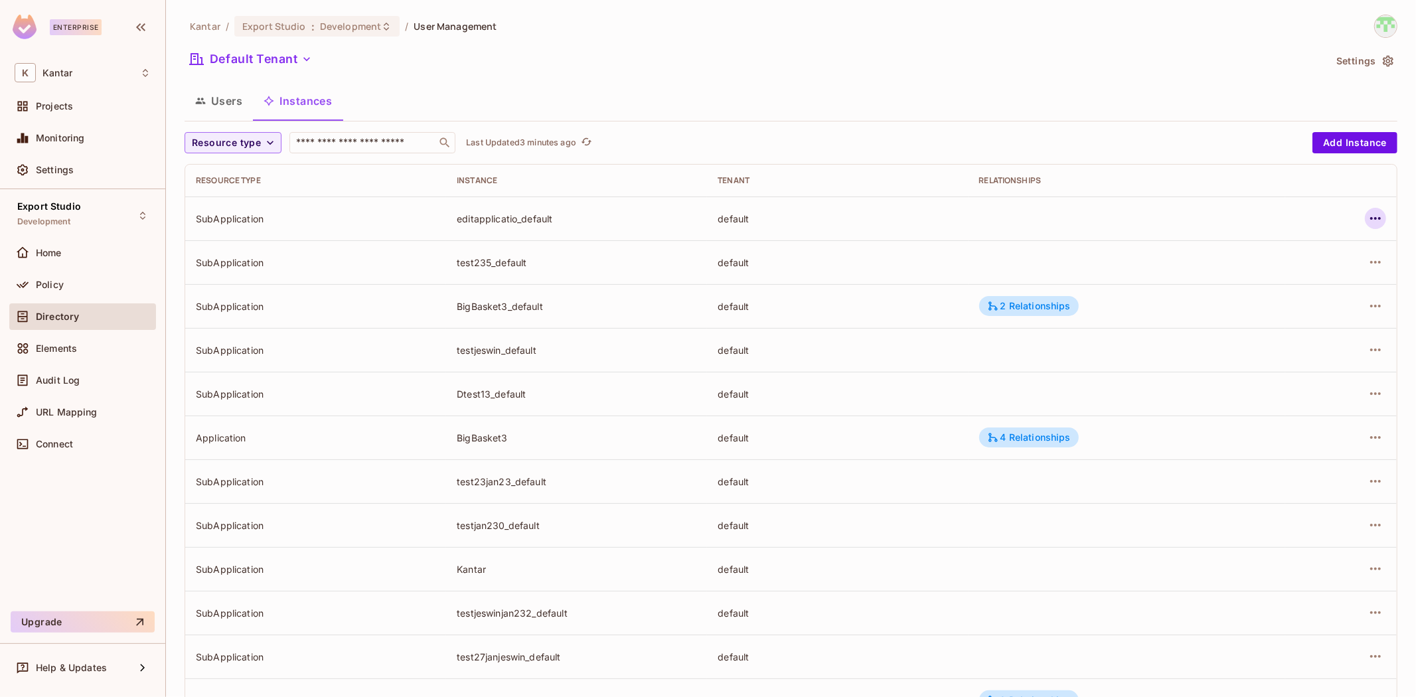
click at [1367, 216] on icon "button" at bounding box center [1375, 218] width 16 height 16
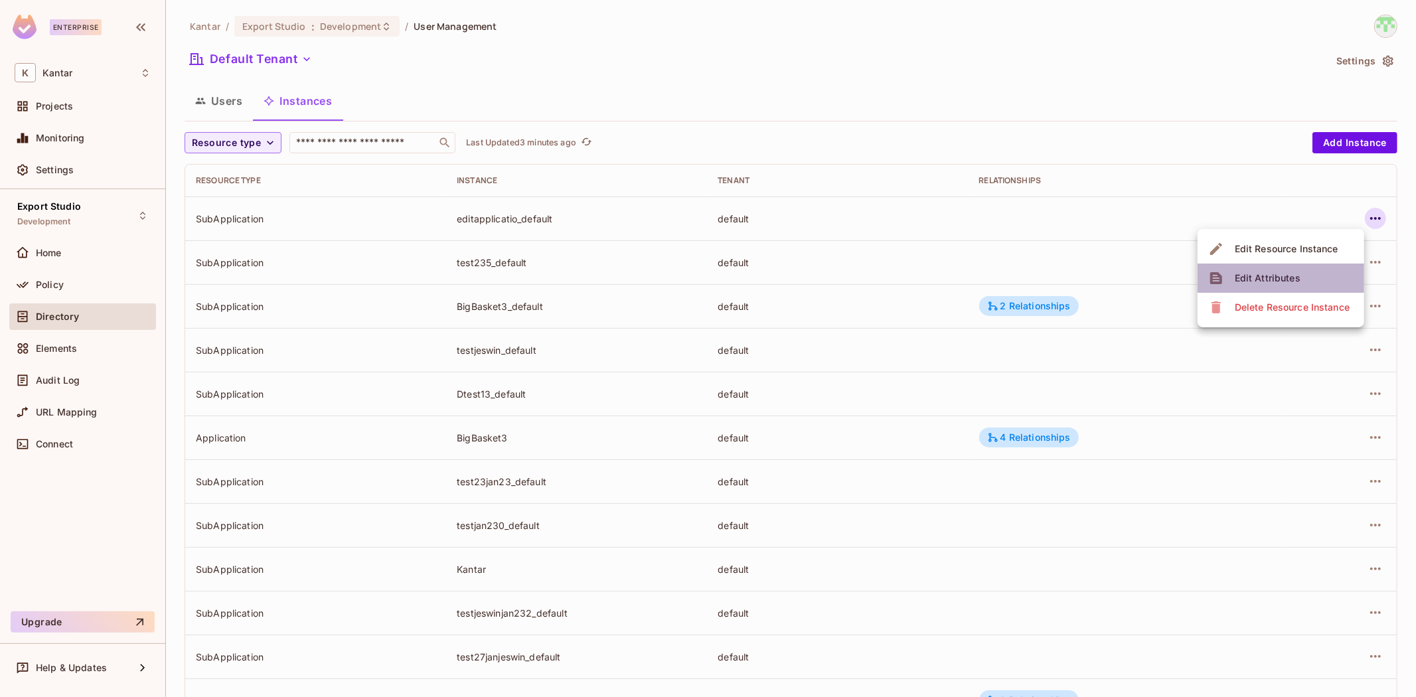
click at [1233, 279] on span "Edit Attributes" at bounding box center [1268, 278] width 74 height 21
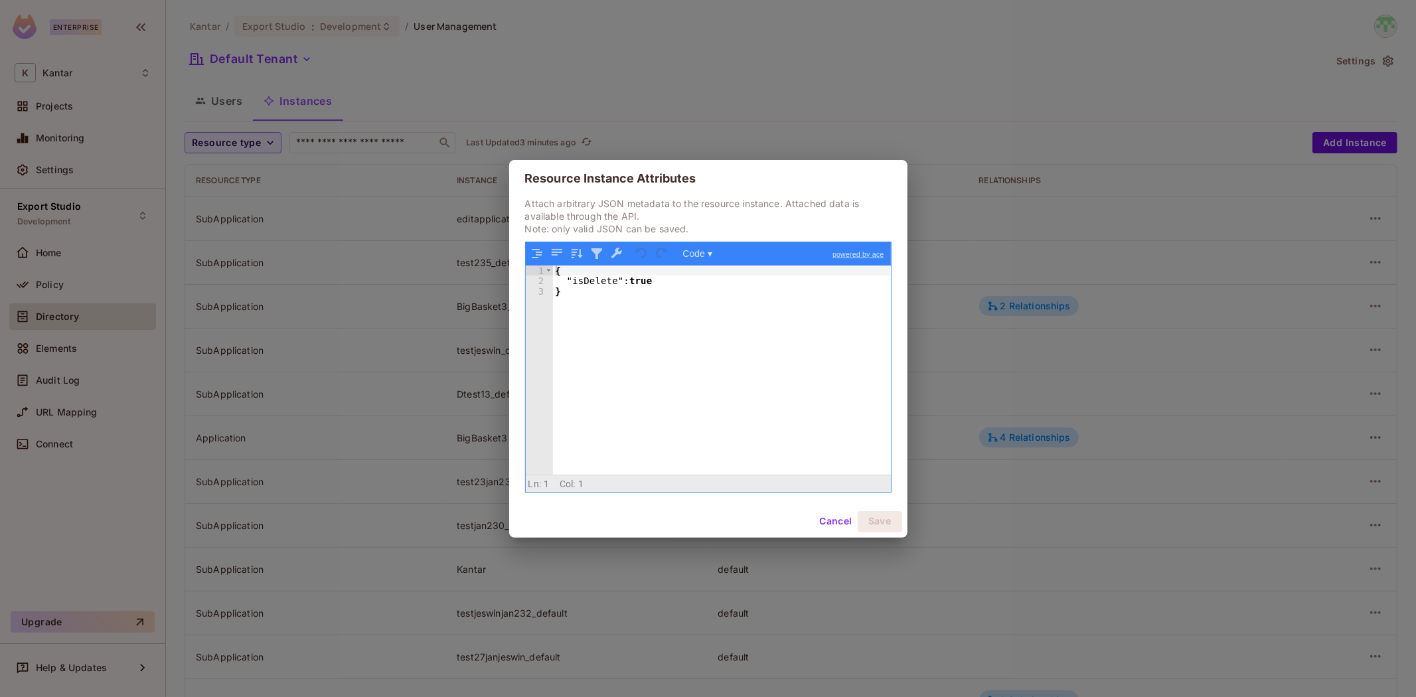
click at [641, 283] on div "{ "isDelete" : true }" at bounding box center [722, 381] width 338 height 230
click at [642, 283] on div "{ "isDelete" : true }" at bounding box center [722, 381] width 338 height 230
click at [878, 520] on button "Save" at bounding box center [880, 521] width 44 height 21
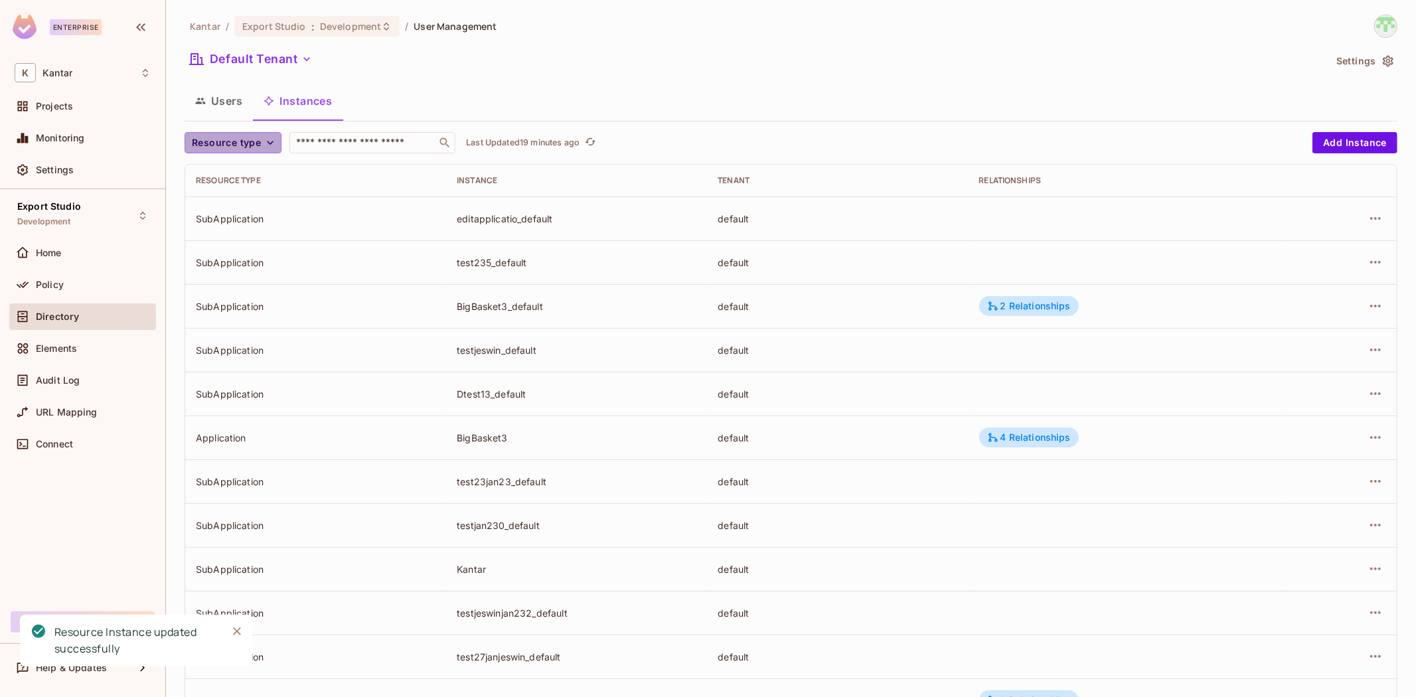
click at [260, 147] on span "Resource type" at bounding box center [226, 143] width 69 height 17
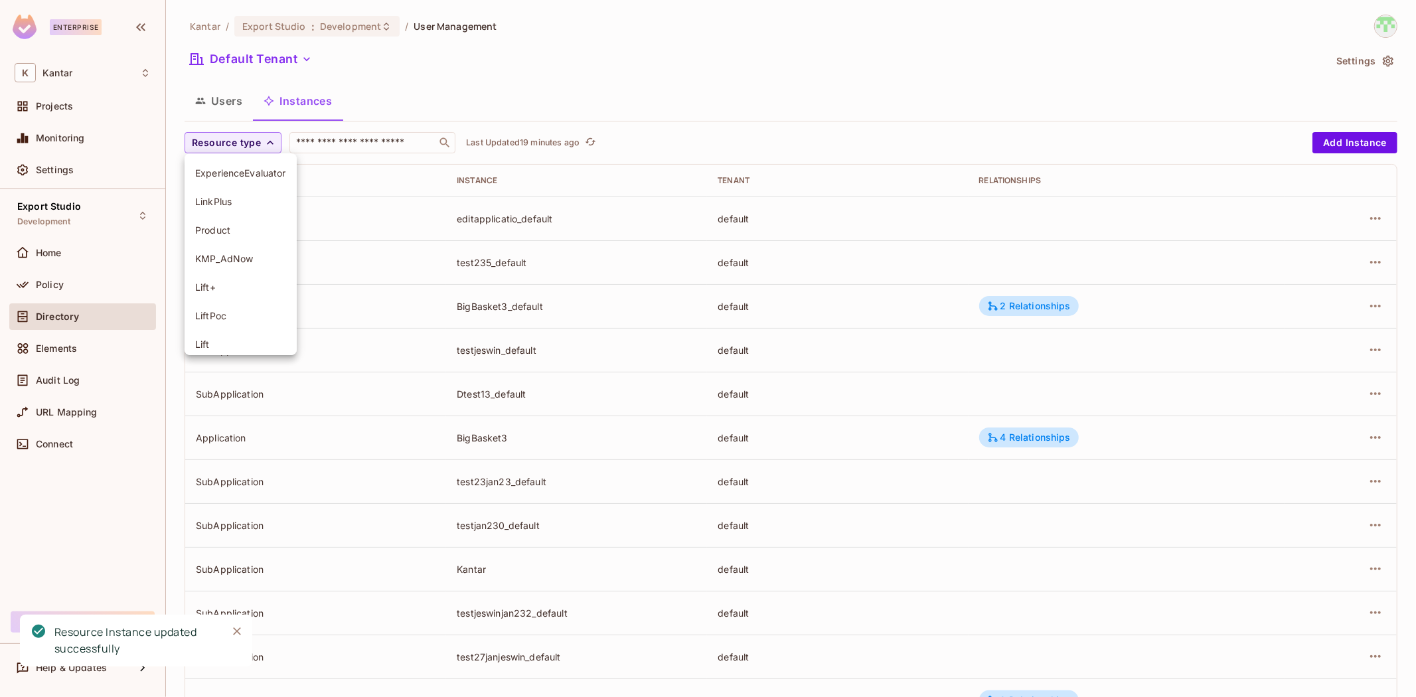
click at [452, 82] on div at bounding box center [708, 348] width 1416 height 697
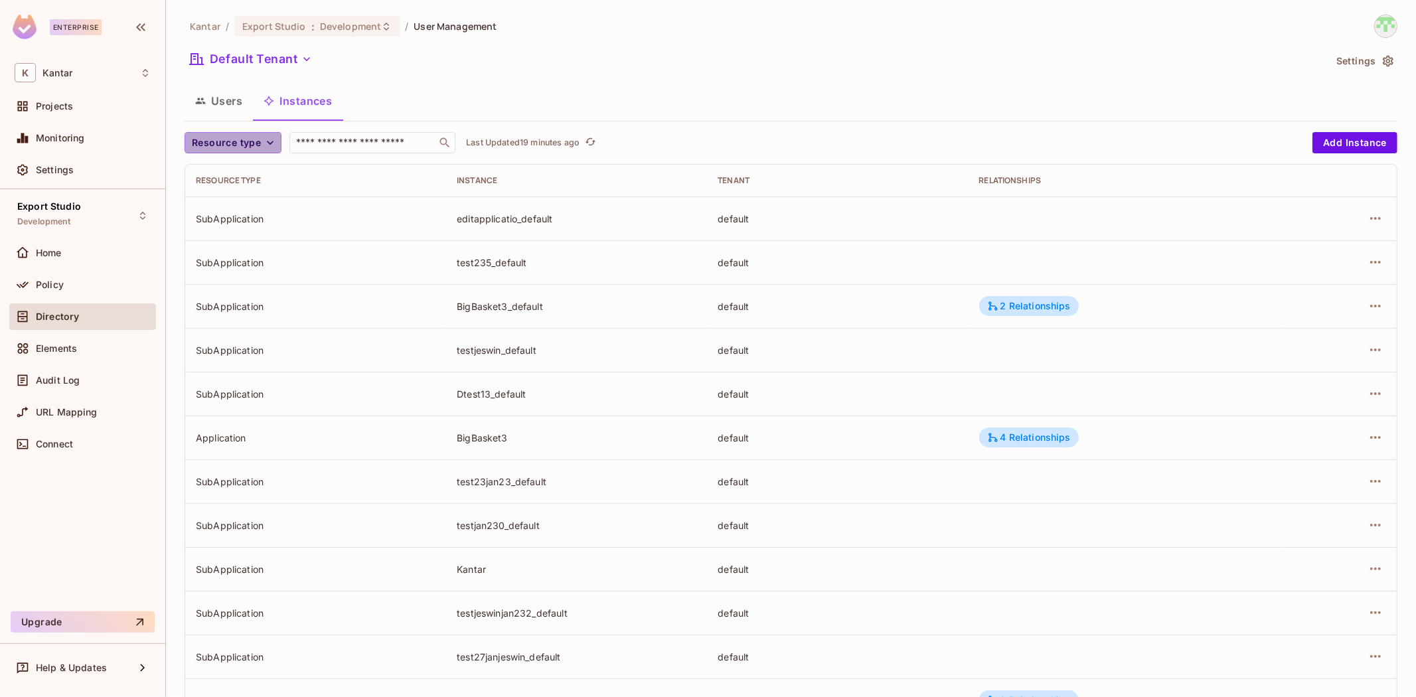
click at [209, 148] on span "Resource type" at bounding box center [226, 143] width 69 height 17
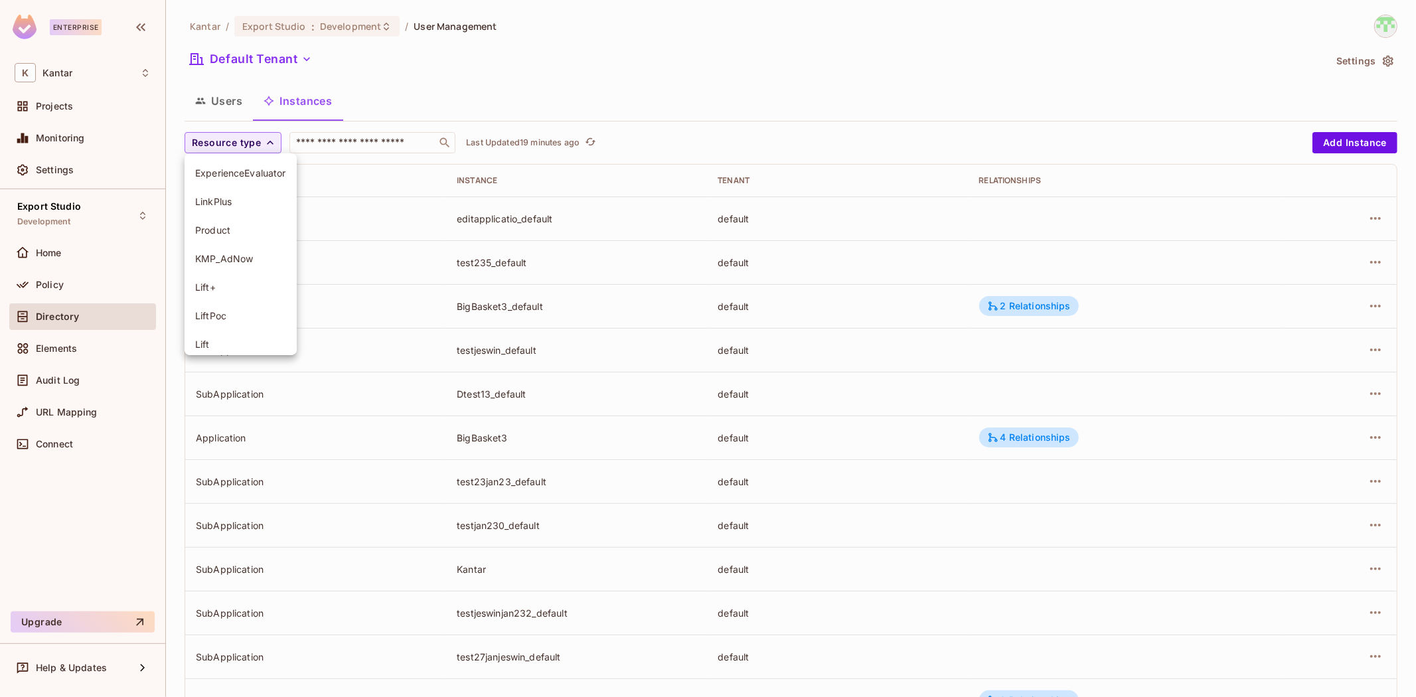
scroll to position [151, 0]
click at [234, 251] on span "SubApplication" at bounding box center [240, 250] width 91 height 13
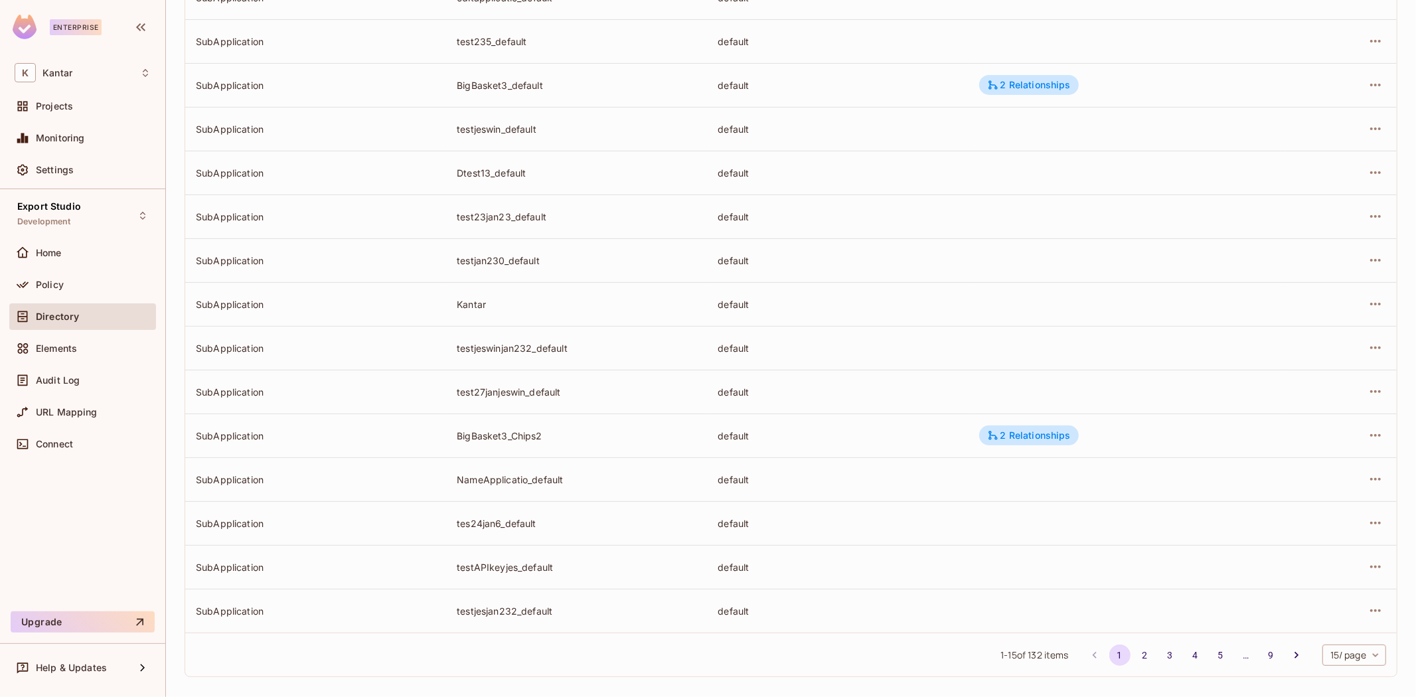
scroll to position [230, 0]
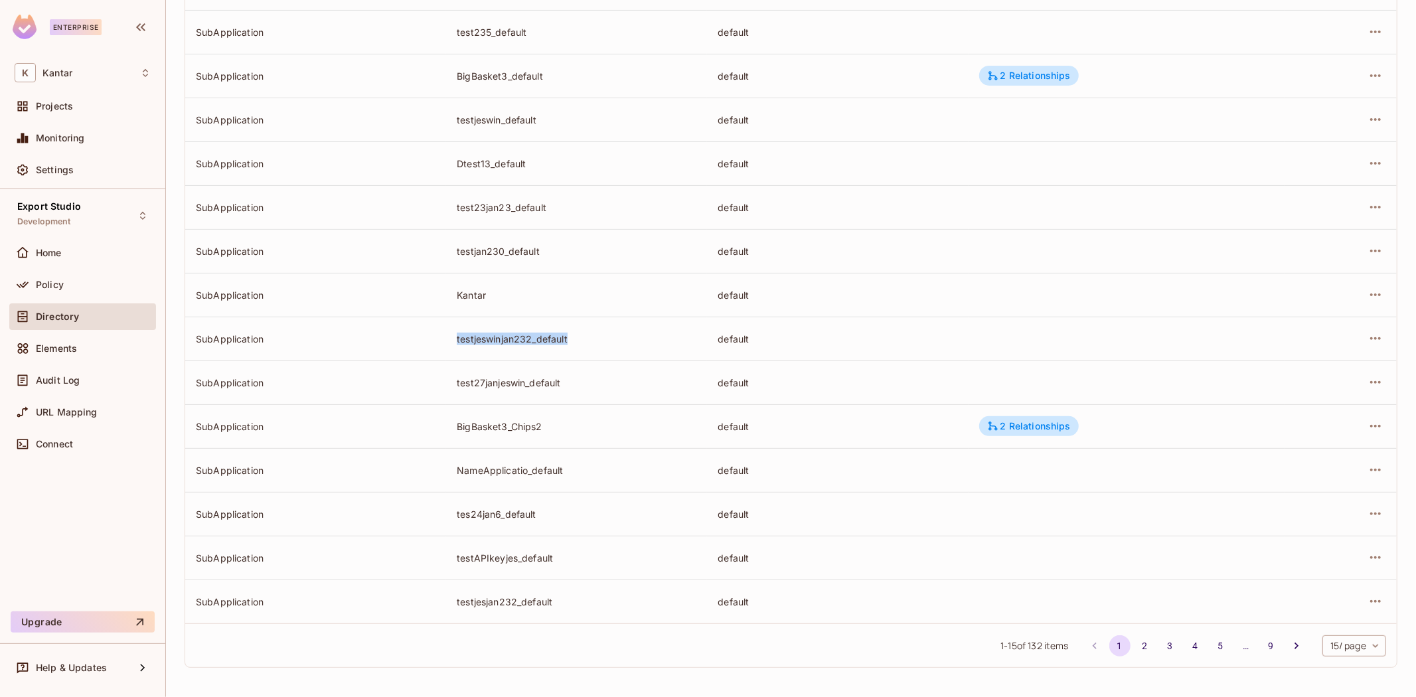
drag, startPoint x: 456, startPoint y: 346, endPoint x: 571, endPoint y: 346, distance: 114.8
click at [571, 346] on td "testjeswinjan232_default" at bounding box center [576, 339] width 261 height 44
click at [573, 345] on td "testjeswinjan232_default" at bounding box center [576, 339] width 261 height 44
click at [623, 380] on div "test27janjeswin_default" at bounding box center [577, 382] width 240 height 13
drag, startPoint x: 441, startPoint y: 428, endPoint x: 559, endPoint y: 425, distance: 118.2
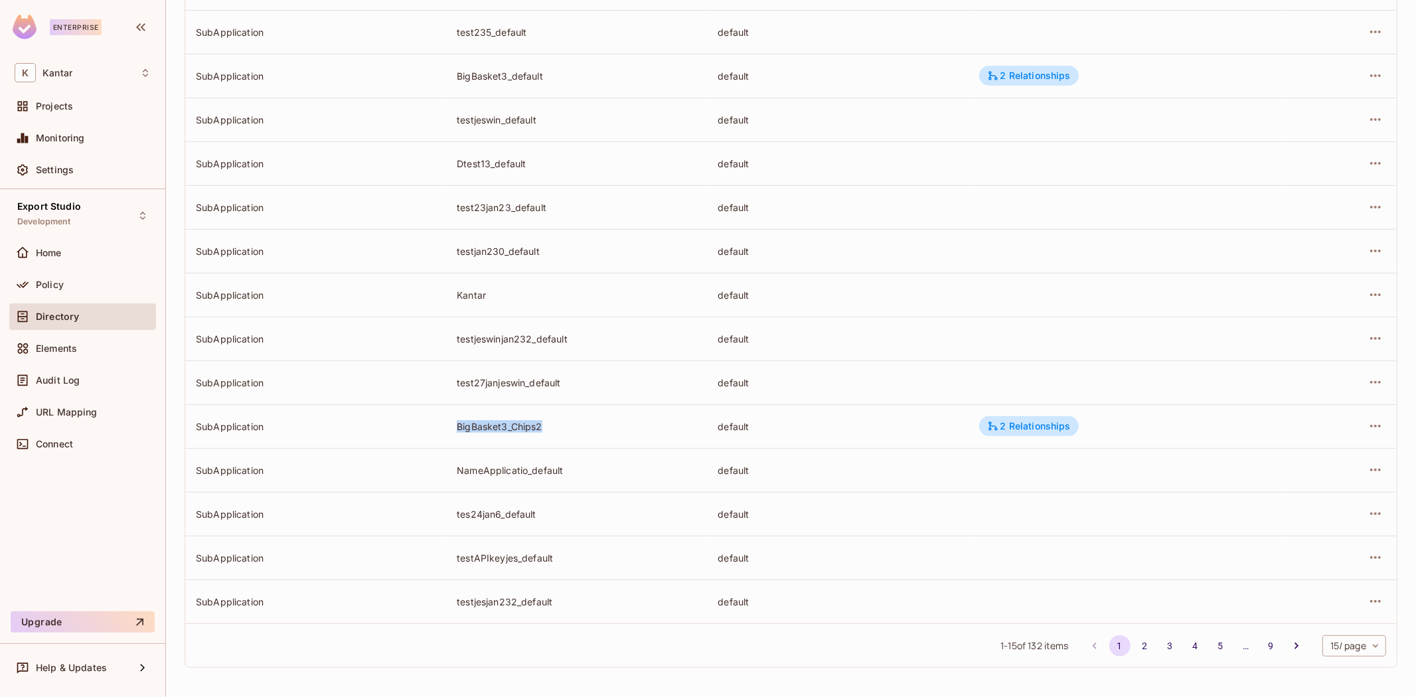
click at [559, 425] on tr "SubApplication BigBasket3_Chips2 default 2 Relationships" at bounding box center [790, 426] width 1211 height 44
copy tr "BigBasket3_Chips2"
click at [571, 486] on td "NameApplicatio_default" at bounding box center [576, 470] width 261 height 44
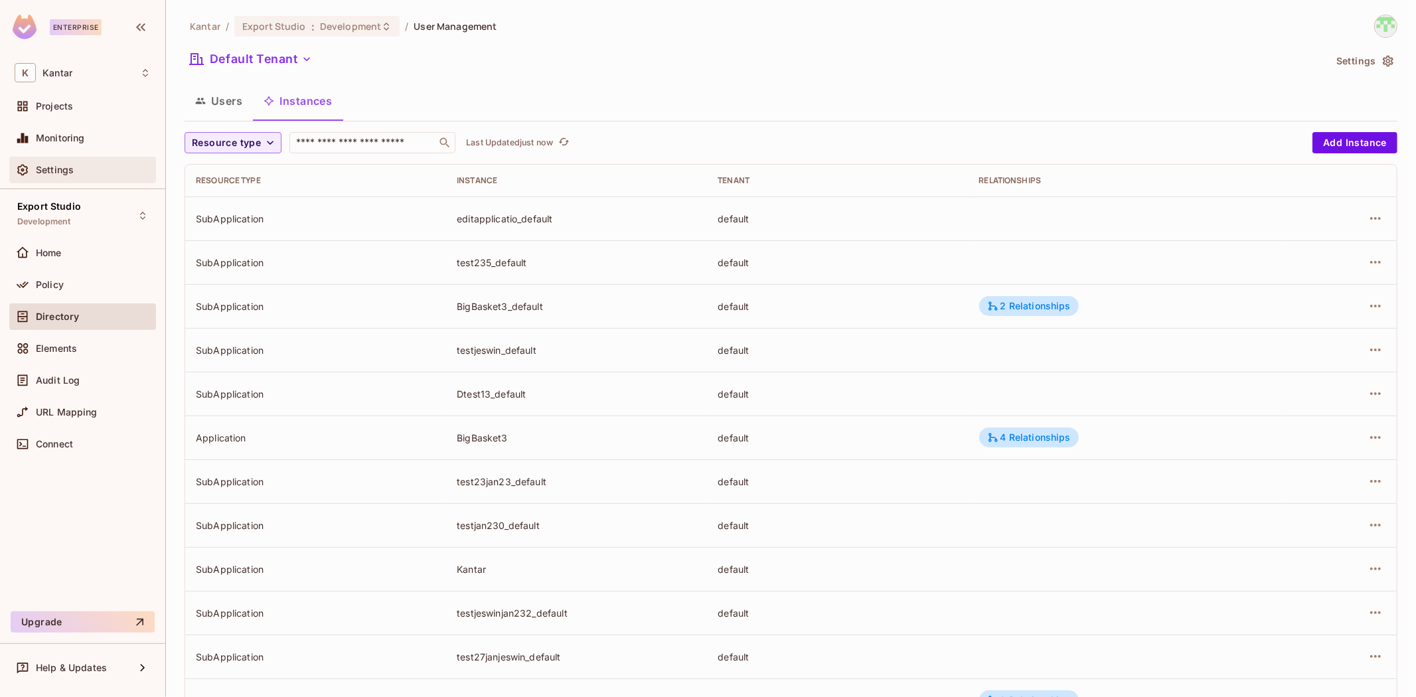
click at [62, 175] on span "Settings" at bounding box center [55, 170] width 38 height 11
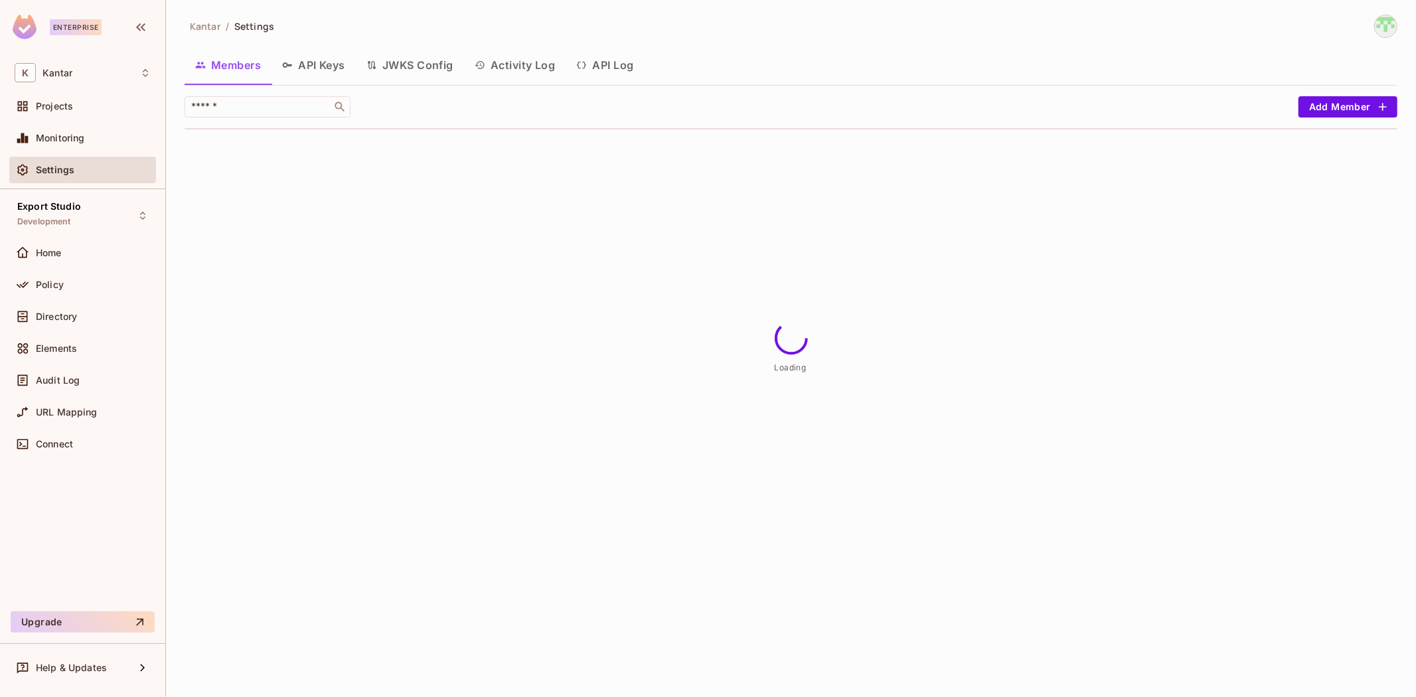
click at [615, 68] on button "API Log" at bounding box center [605, 64] width 78 height 33
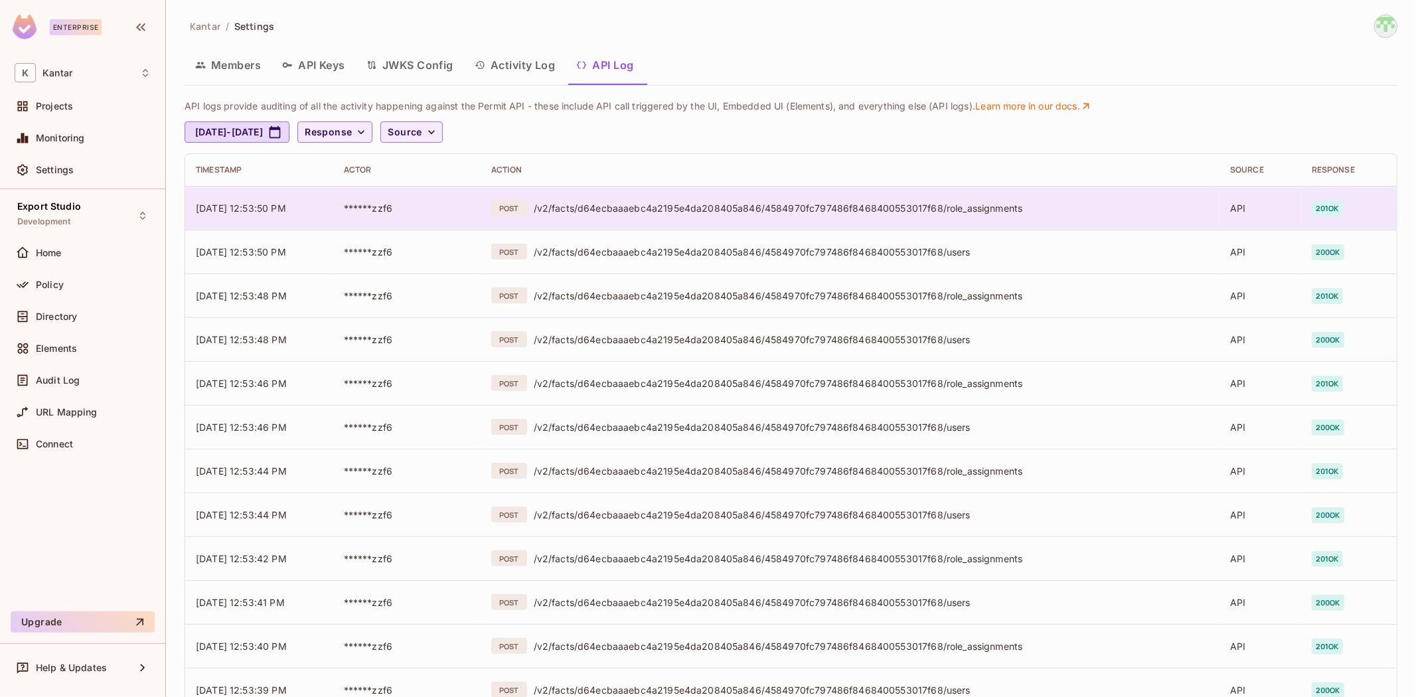
click at [617, 216] on td "POST /v2/facts/d64ecbaaaebc4a2195e4da208405a846/4584970fc797486f8468400553017f6…" at bounding box center [850, 208] width 739 height 44
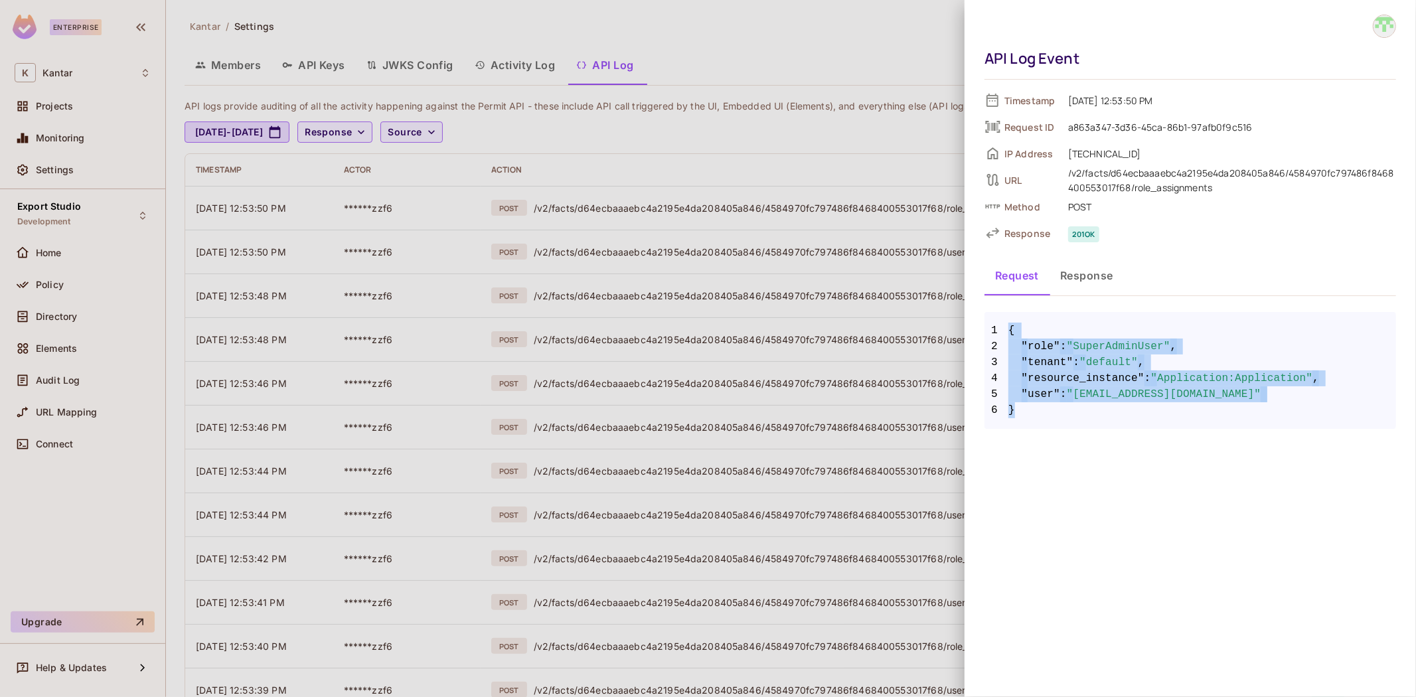
drag, startPoint x: 1010, startPoint y: 385, endPoint x: 977, endPoint y: 323, distance: 69.8
click at [977, 323] on div "API Log Event Timestamp 08/11/2025 12:53:50 PM Request ID a863a347-3d36-45ca-86…" at bounding box center [1189, 220] width 451 height 441
click at [1084, 406] on span "6 }" at bounding box center [1190, 410] width 412 height 16
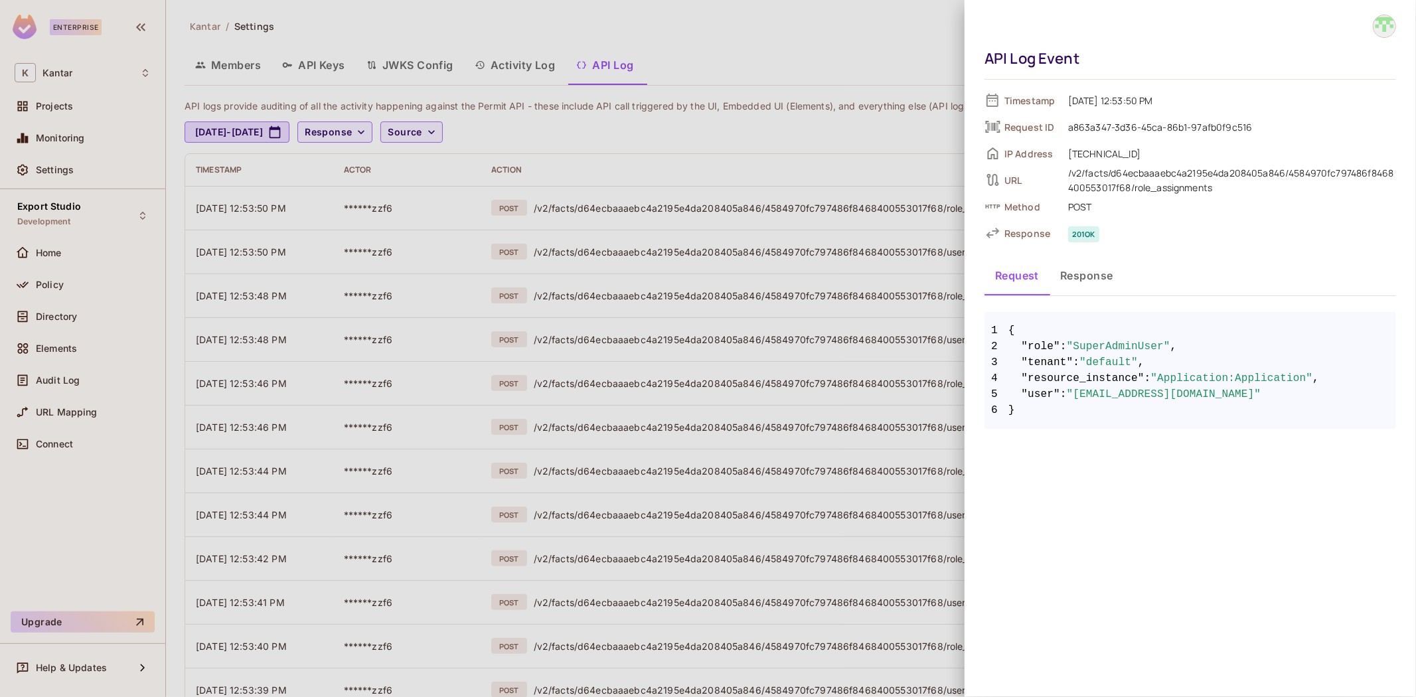
click at [767, 131] on div at bounding box center [708, 348] width 1416 height 697
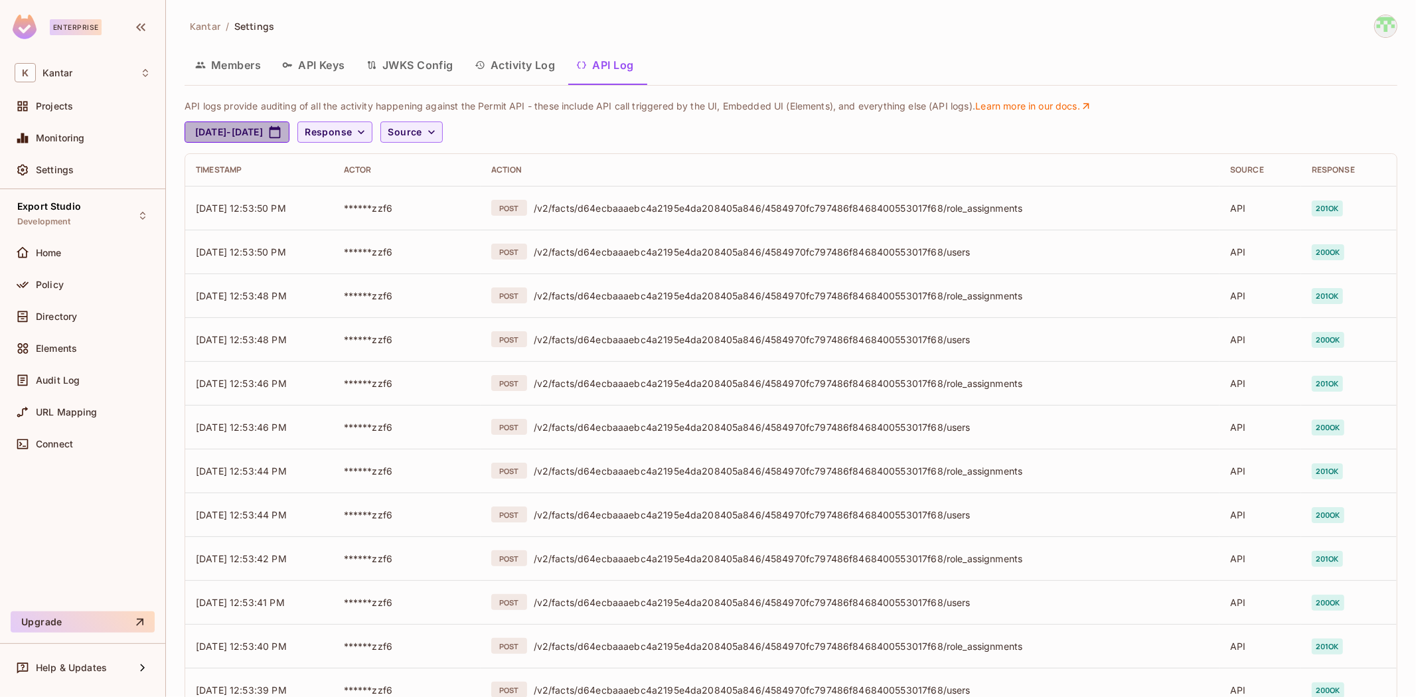
click at [281, 126] on icon "button" at bounding box center [274, 131] width 13 height 13
select select "*"
select select "****"
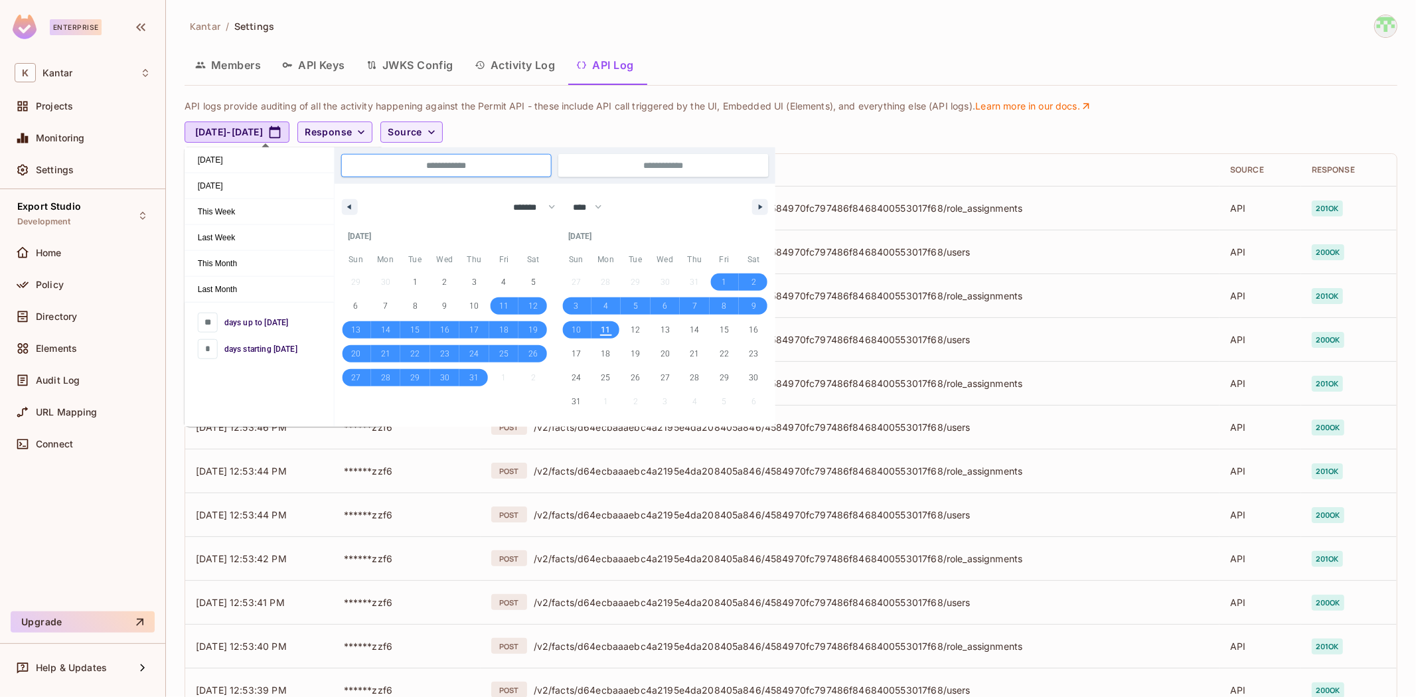
click at [704, 114] on div "API logs provide auditing of all the activity happening against the Permit API …" at bounding box center [788, 121] width 1206 height 42
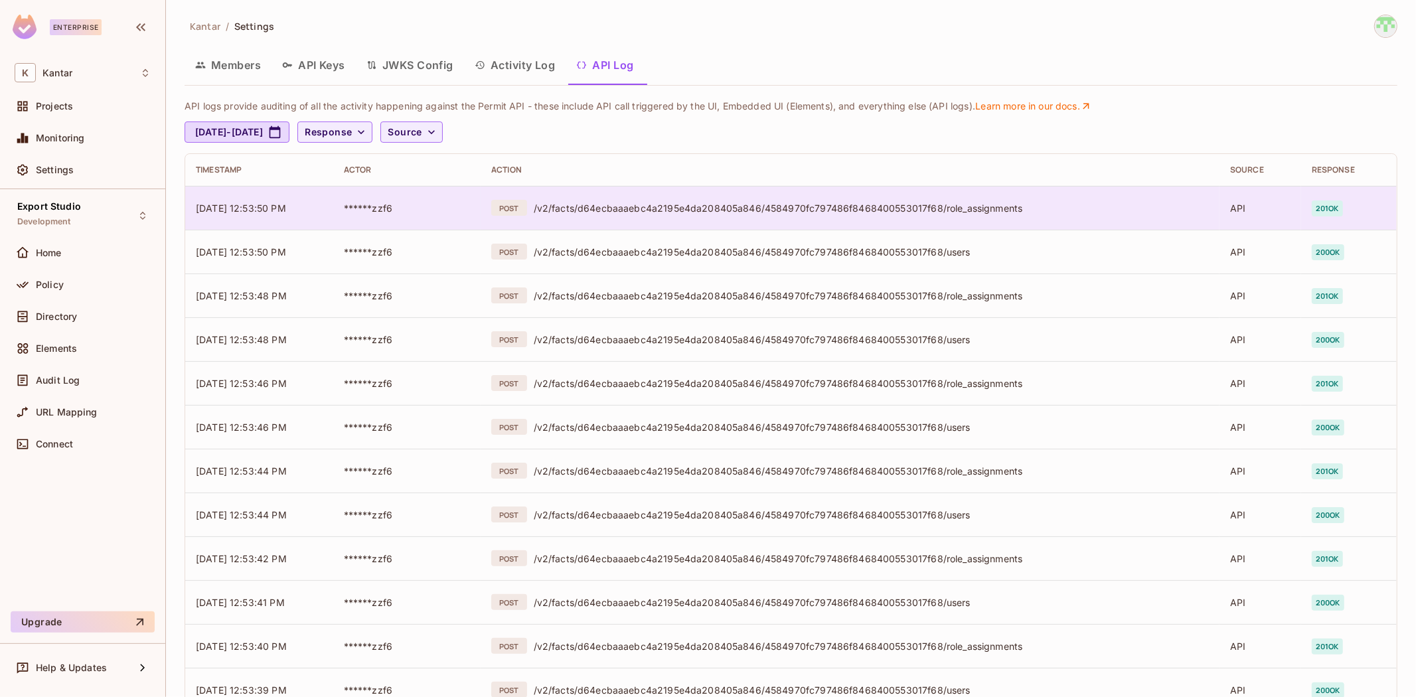
click at [659, 214] on div "/v2/facts/d64ecbaaaebc4a2195e4da208405a846/4584970fc797486f8468400553017f68/rol…" at bounding box center [872, 208] width 676 height 13
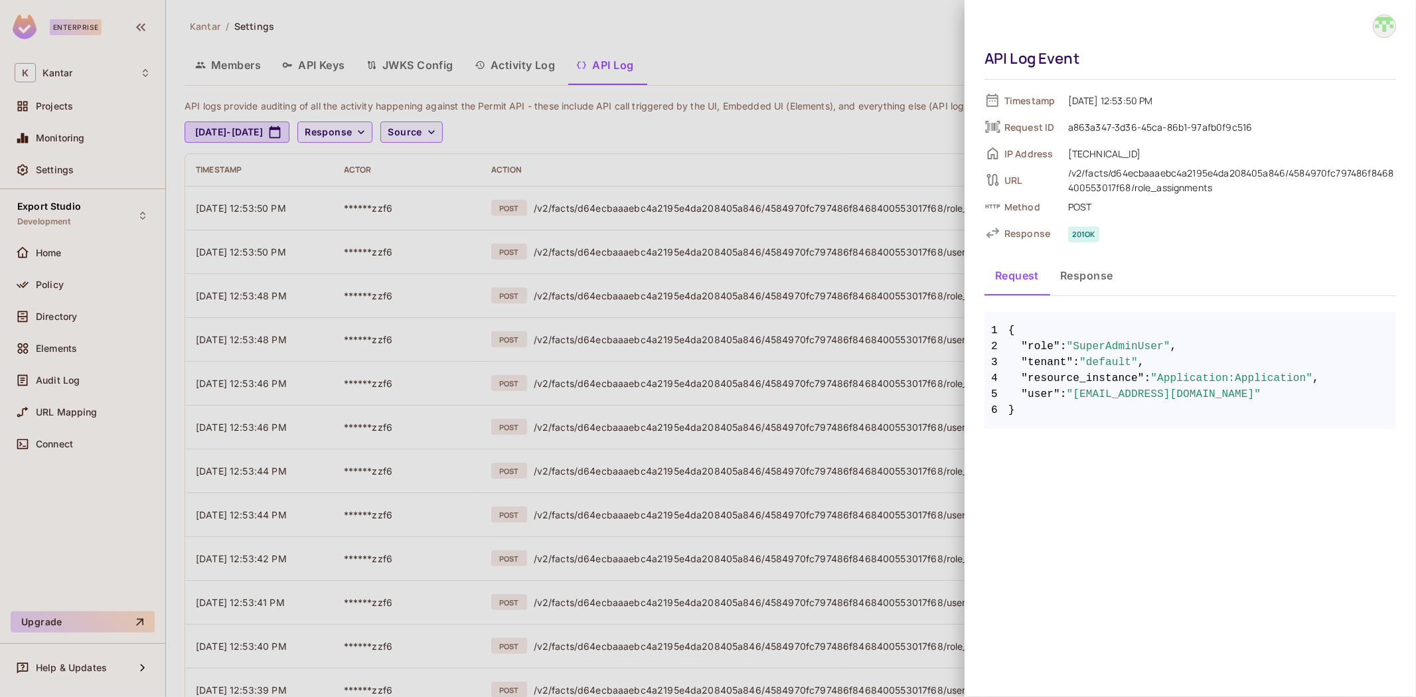
click at [717, 266] on div at bounding box center [708, 348] width 1416 height 697
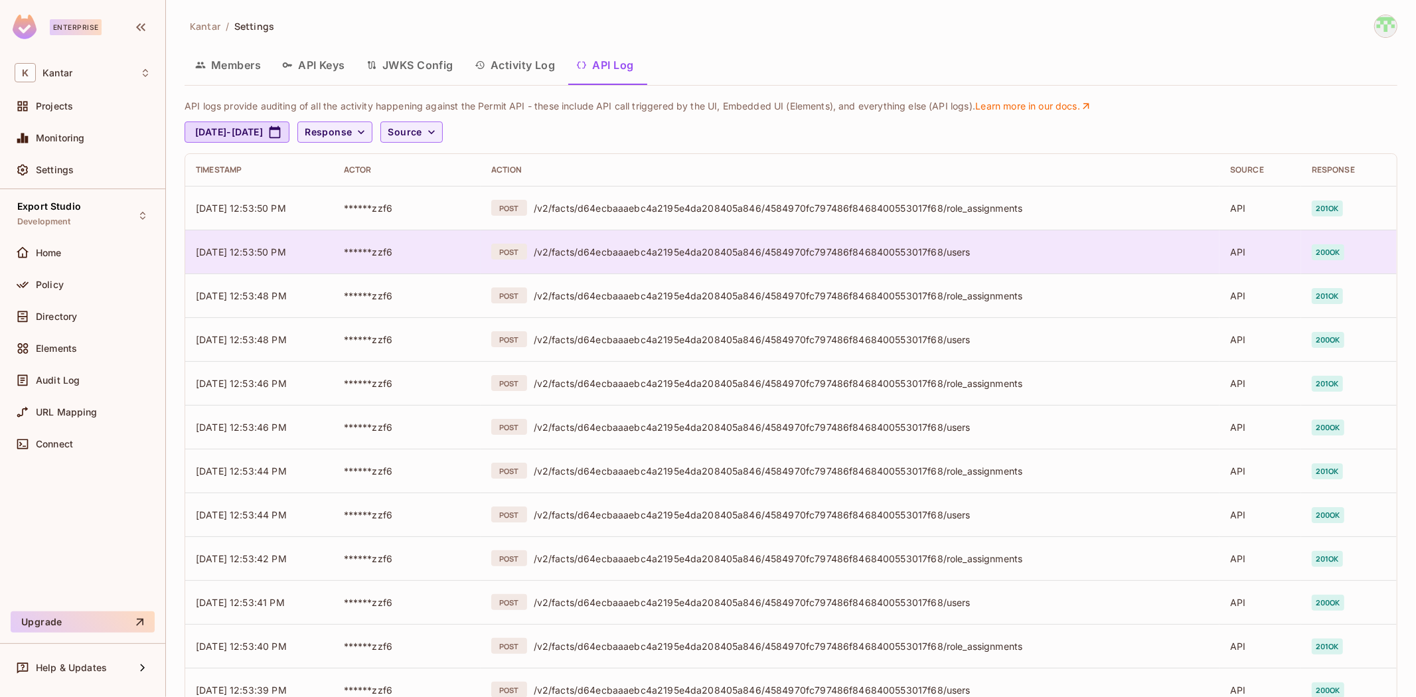
click at [717, 266] on td "POST /v2/facts/d64ecbaaaebc4a2195e4da208405a846/4584970fc797486f8468400553017f6…" at bounding box center [850, 252] width 739 height 44
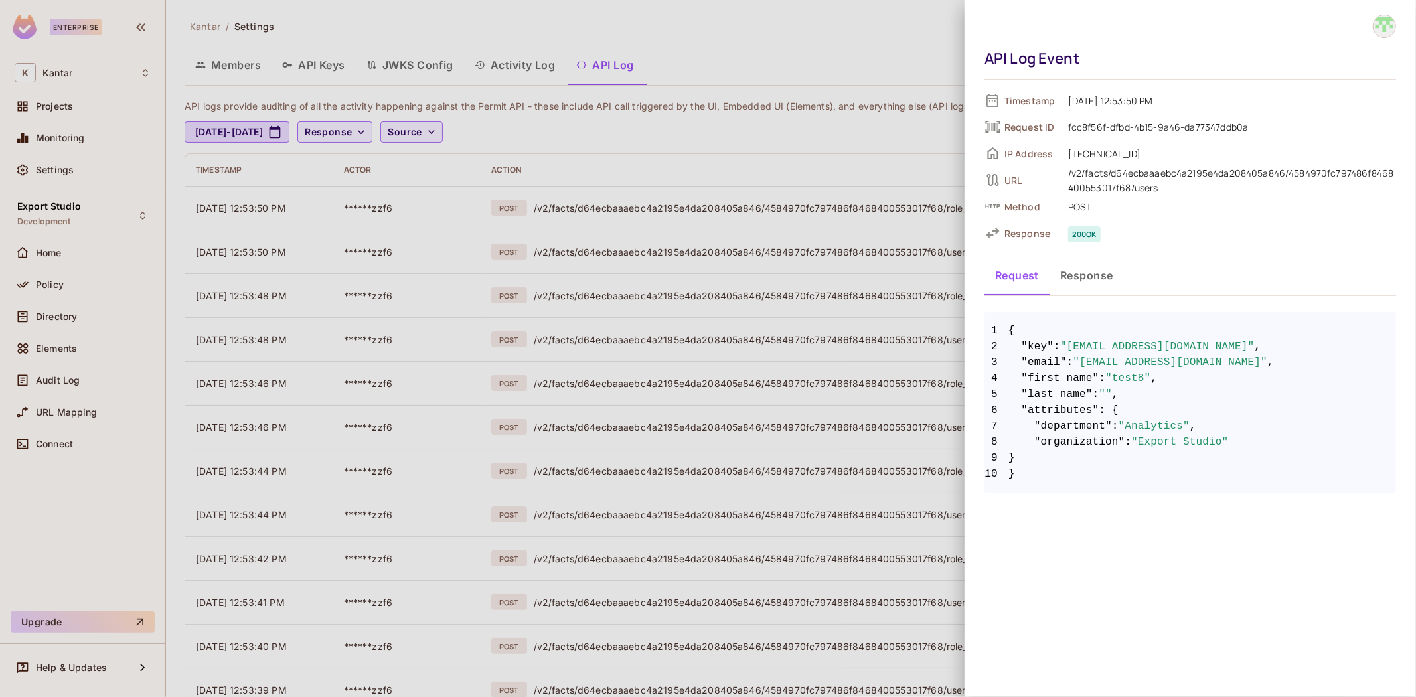
click at [694, 165] on div at bounding box center [708, 348] width 1416 height 697
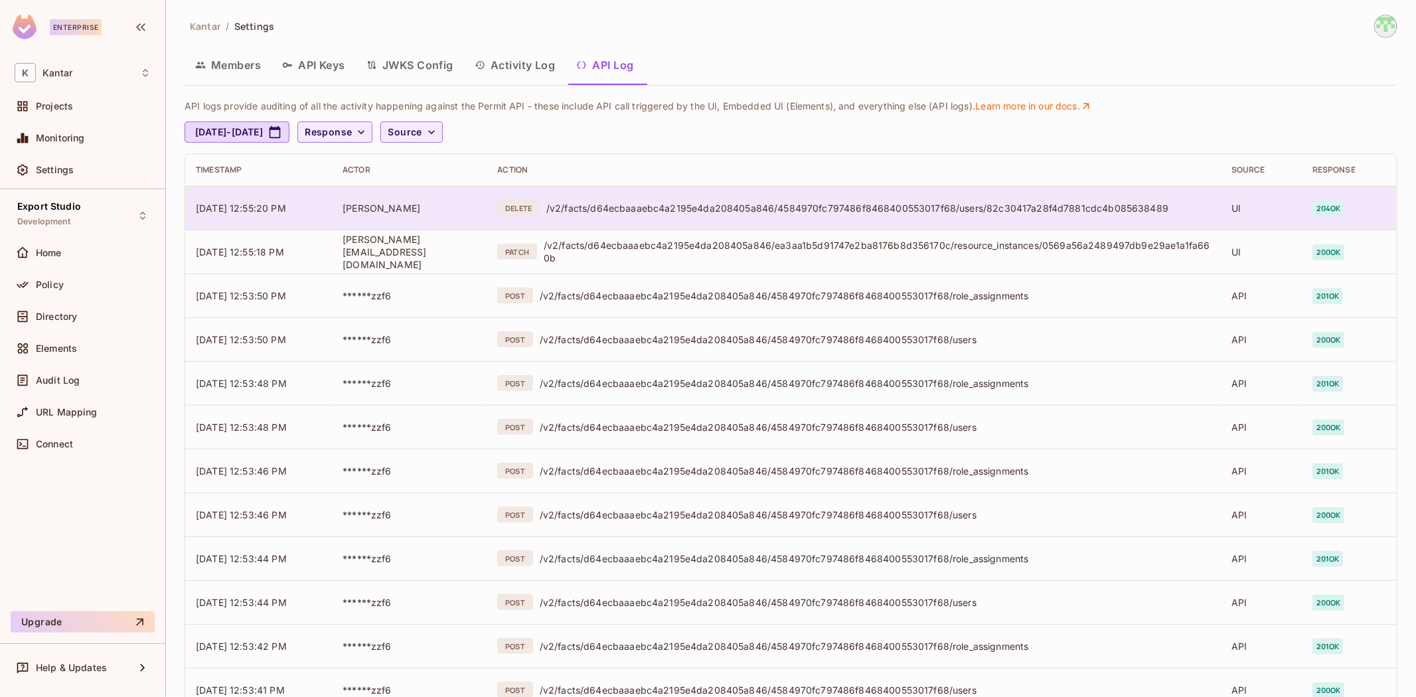
click at [728, 197] on td "DELETE /v2/facts/d64ecbaaaebc4a2195e4da208405a846/4584970fc797486f8468400553017…" at bounding box center [854, 208] width 734 height 44
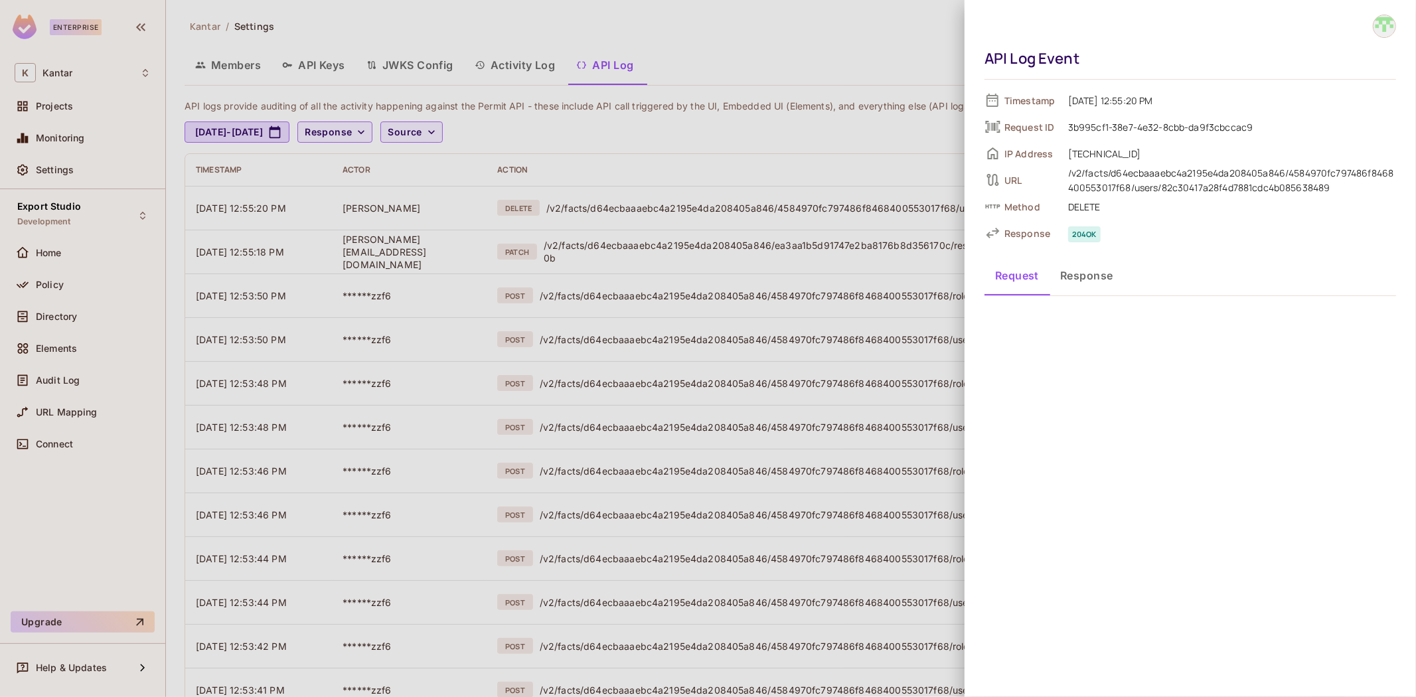
click at [692, 140] on div at bounding box center [708, 348] width 1416 height 697
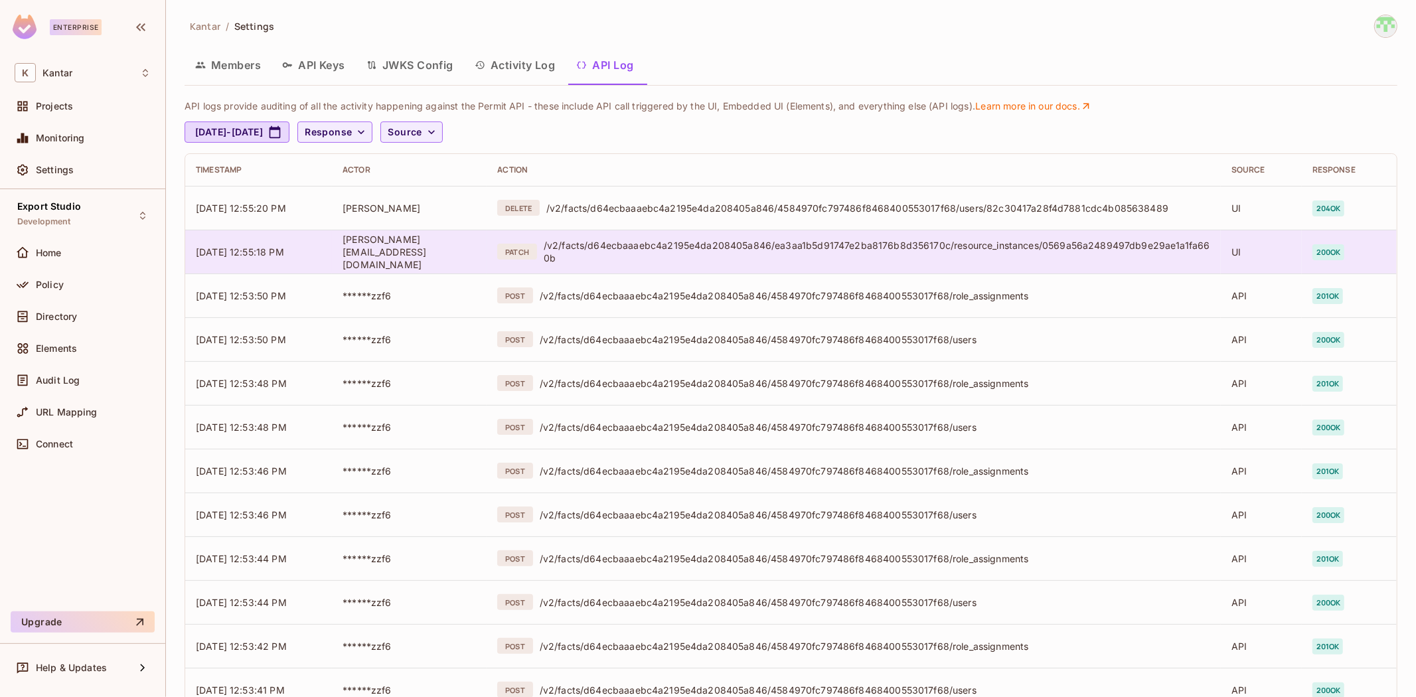
click at [759, 248] on div "/v2/facts/d64ecbaaaebc4a2195e4da208405a846/ea3aa1b5d91747e2ba8176b8d356170c/res…" at bounding box center [877, 251] width 666 height 25
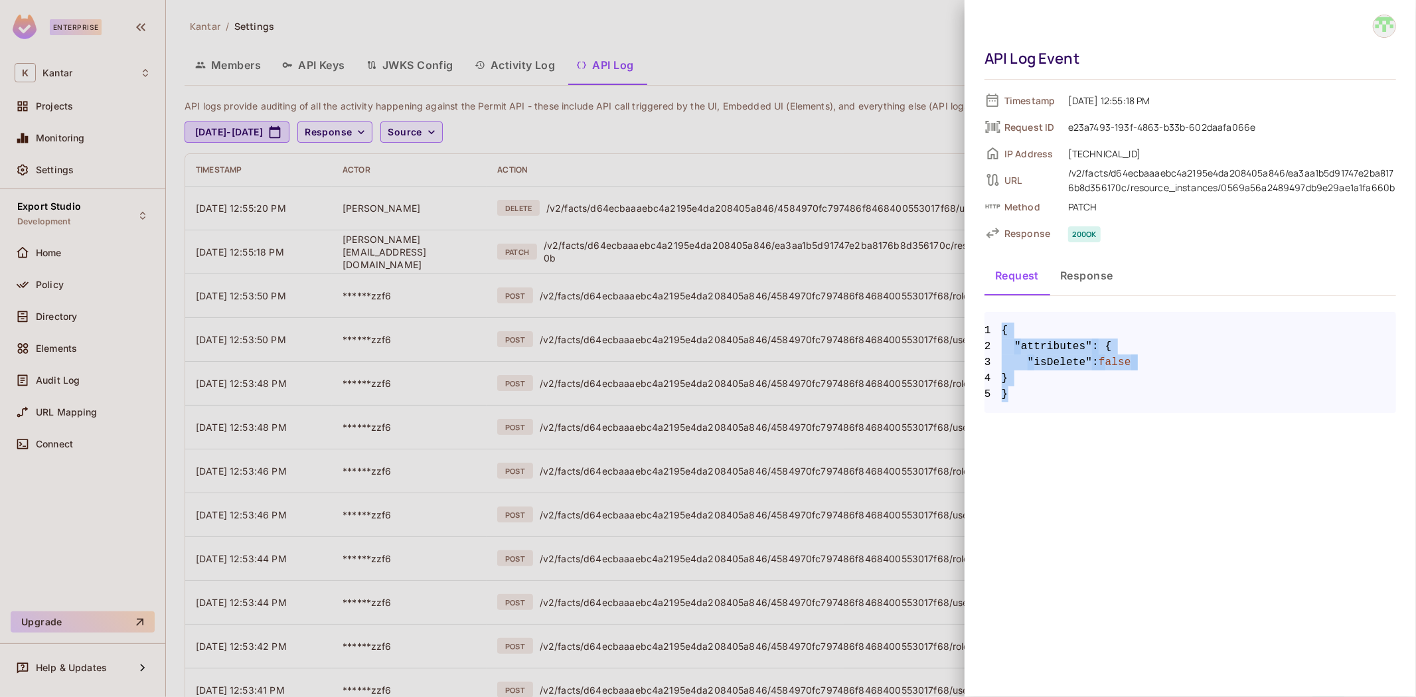
drag, startPoint x: 1000, startPoint y: 329, endPoint x: 1017, endPoint y: 407, distance: 80.1
click at [1017, 407] on pre "1 { 2 "attributes" : { 3 "isDelete" : false 4 } 5 }" at bounding box center [1190, 362] width 412 height 101
copy code "{ 2 "attributes" : { 3 "isDelete" : false 4 } 5 }"
